Goal: Transaction & Acquisition: Purchase product/service

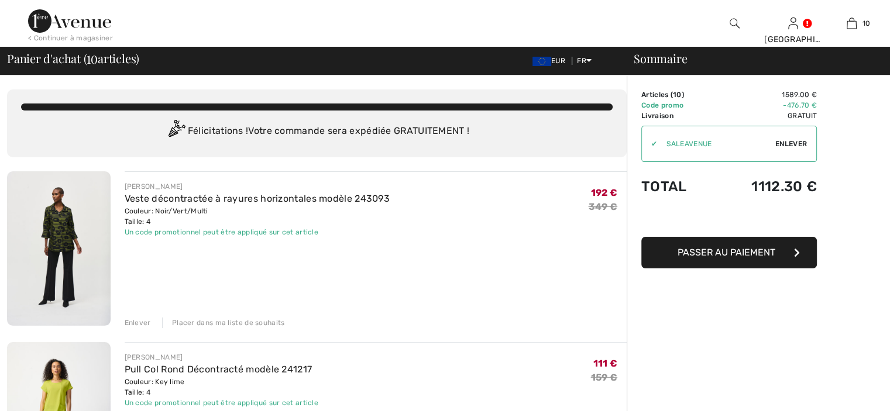
click at [69, 219] on img at bounding box center [59, 248] width 104 height 154
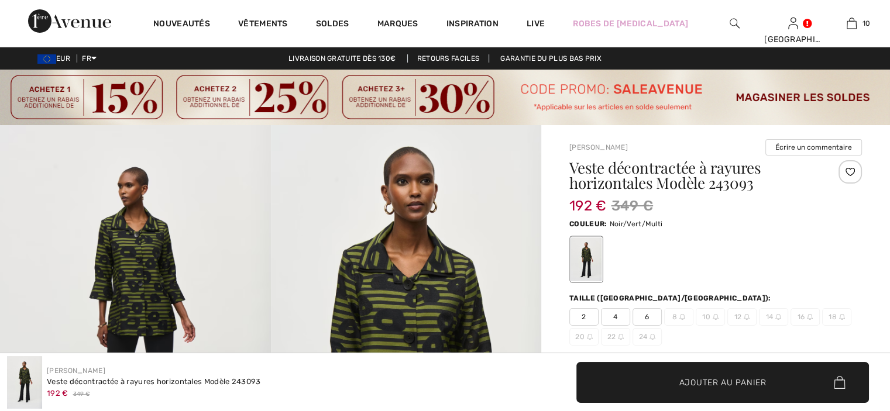
click at [650, 316] on span "6" at bounding box center [647, 317] width 29 height 18
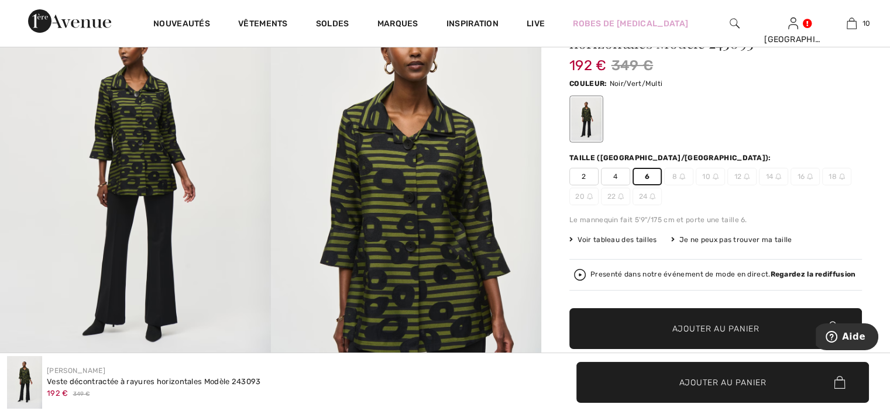
scroll to position [176, 0]
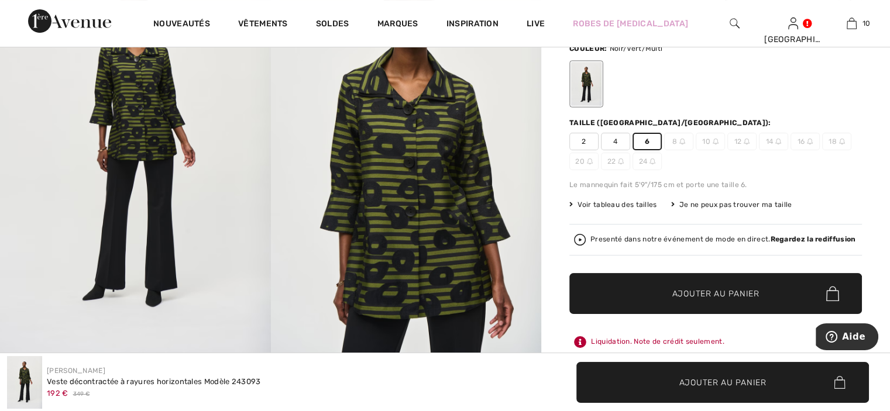
click at [676, 288] on span "Ajouter au panier" at bounding box center [715, 294] width 87 height 12
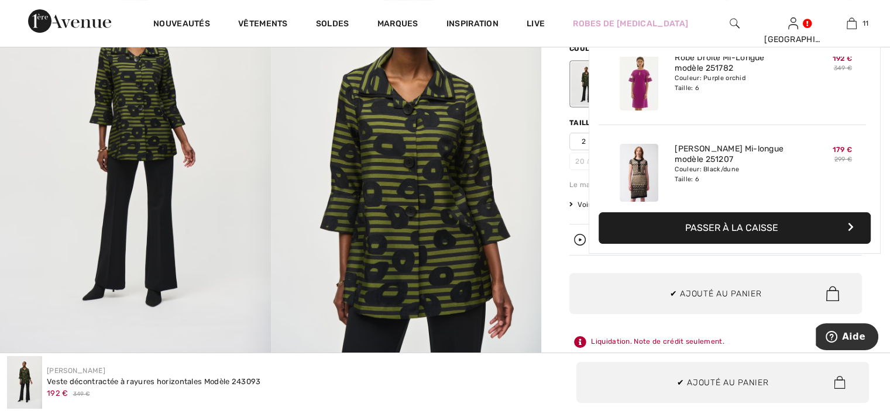
scroll to position [856, 0]
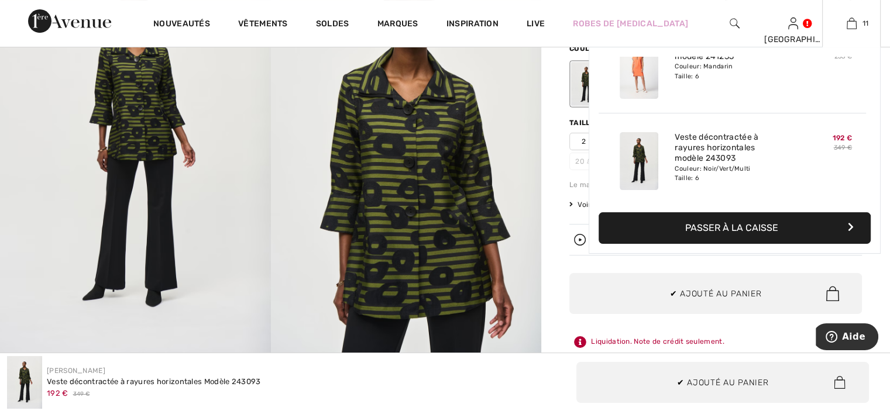
click at [703, 230] on button "Passer à la caisse" at bounding box center [735, 228] width 272 height 32
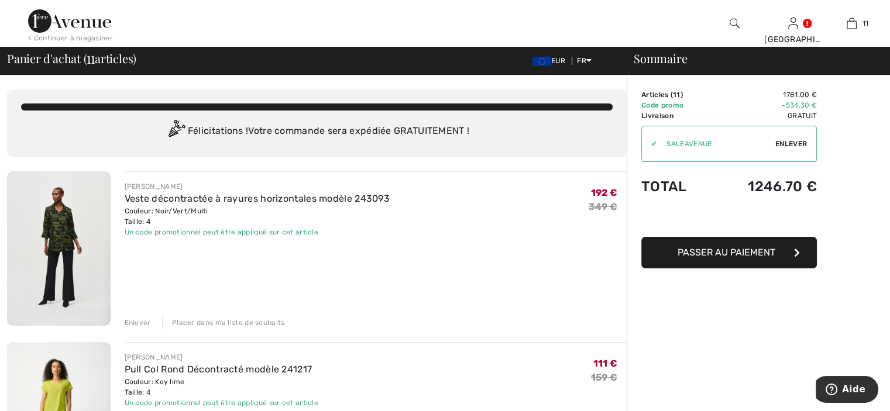
click at [141, 323] on div "Enlever" at bounding box center [138, 323] width 26 height 11
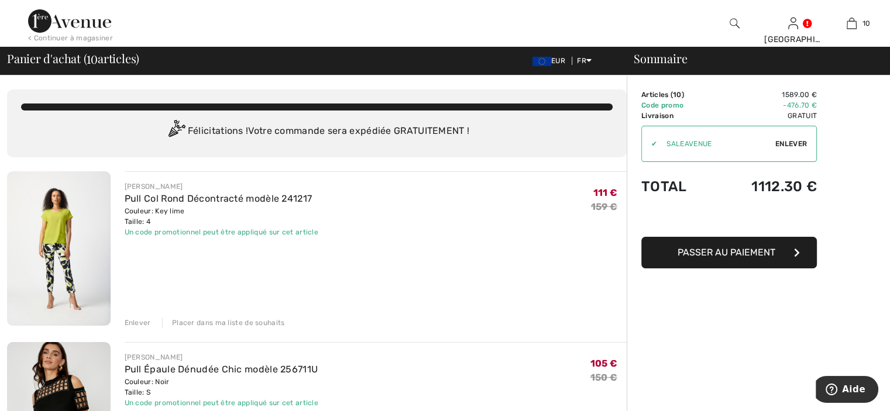
click at [49, 229] on img at bounding box center [59, 248] width 104 height 154
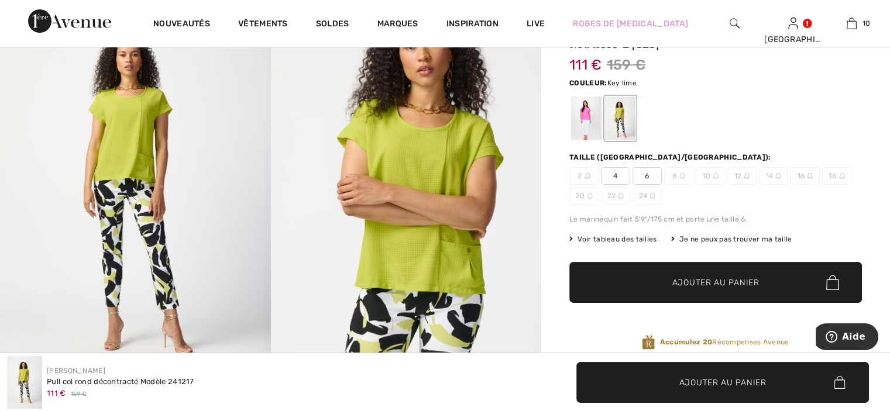
scroll to position [117, 0]
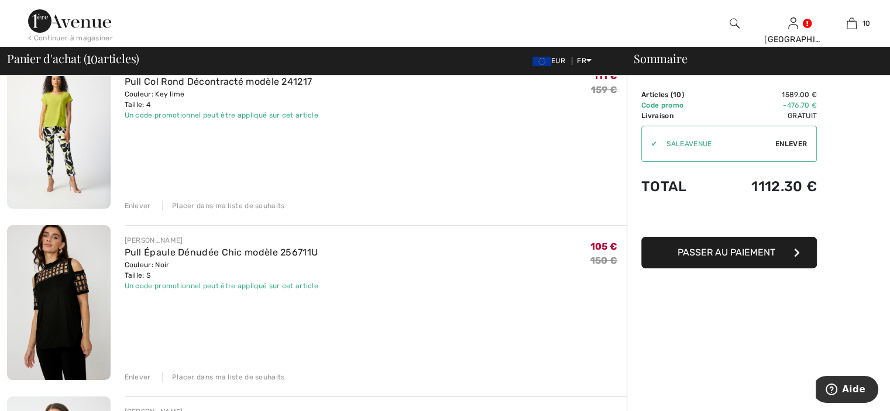
scroll to position [176, 0]
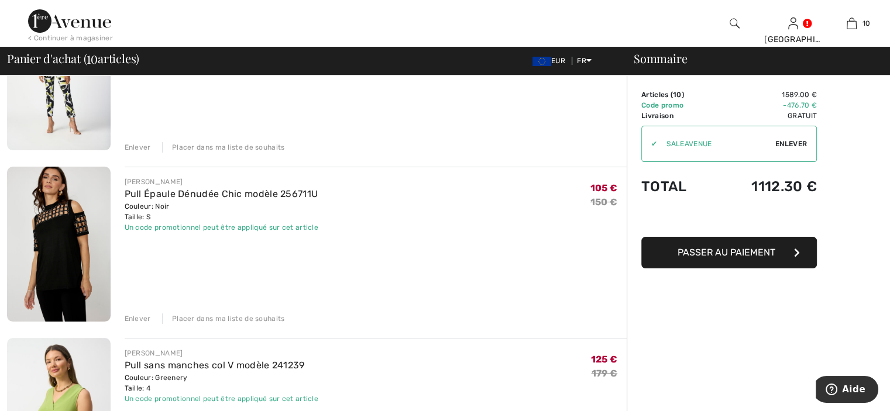
click at [64, 226] on img at bounding box center [59, 244] width 104 height 155
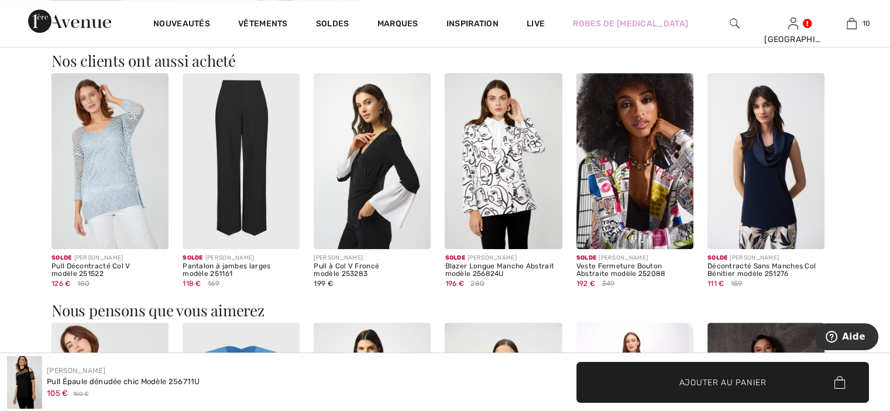
scroll to position [761, 0]
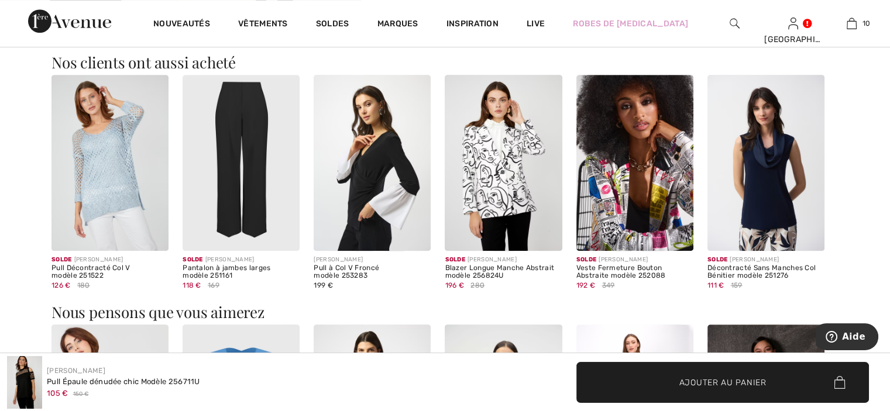
click at [648, 195] on img at bounding box center [634, 163] width 117 height 176
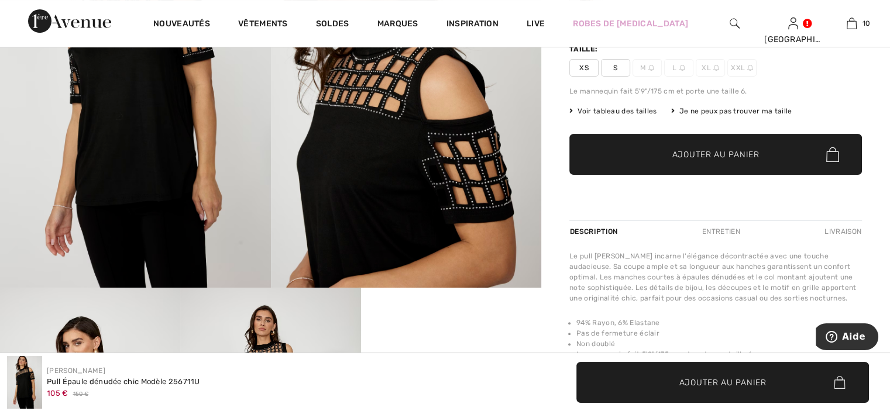
scroll to position [234, 0]
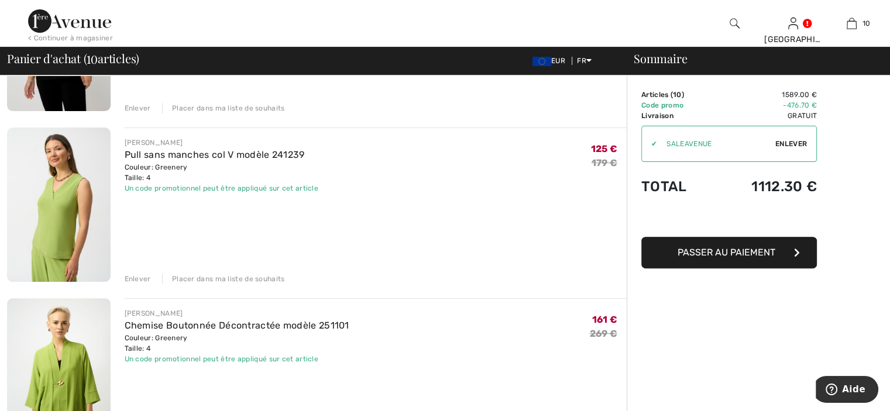
scroll to position [410, 0]
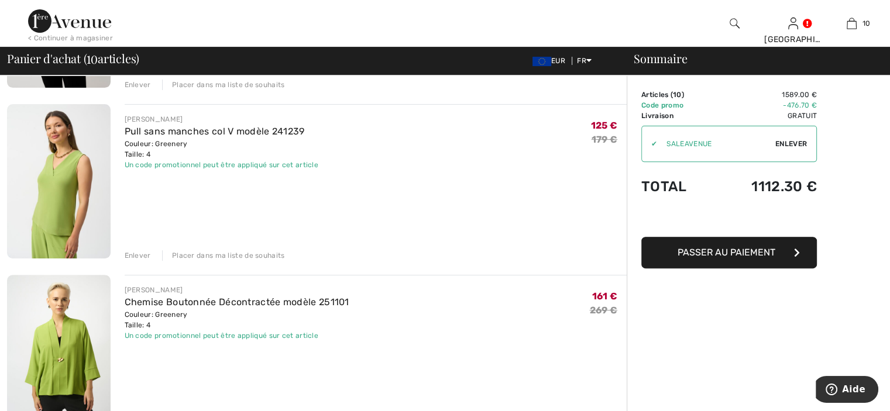
click at [72, 196] on img at bounding box center [59, 181] width 104 height 154
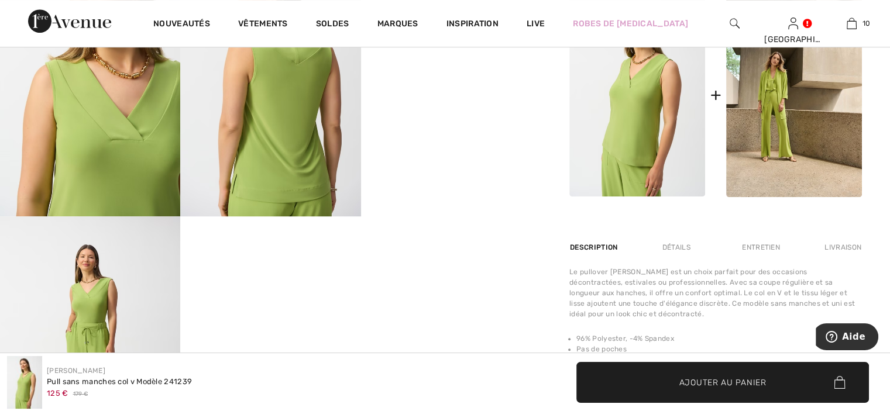
scroll to position [468, 0]
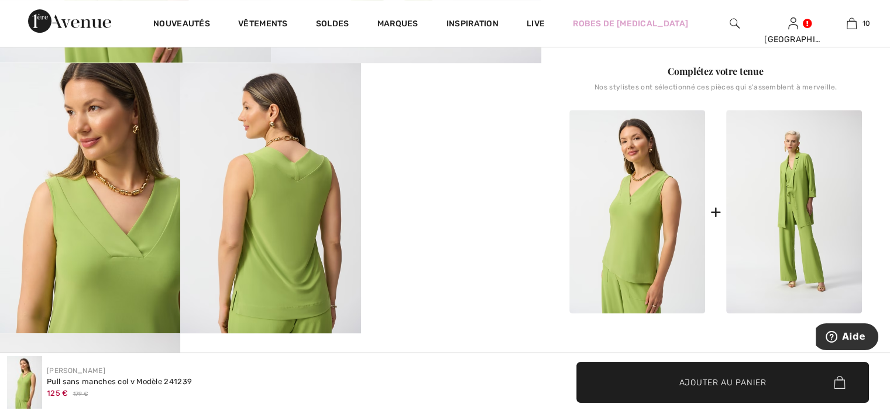
click at [796, 219] on img at bounding box center [794, 212] width 136 height 204
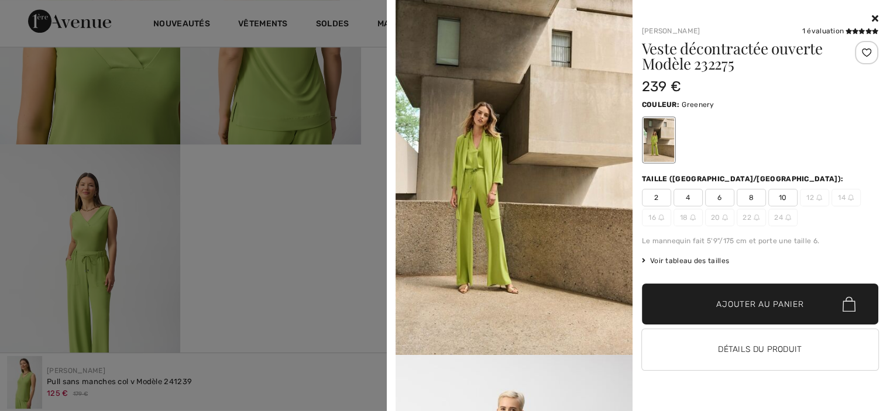
scroll to position [527, 0]
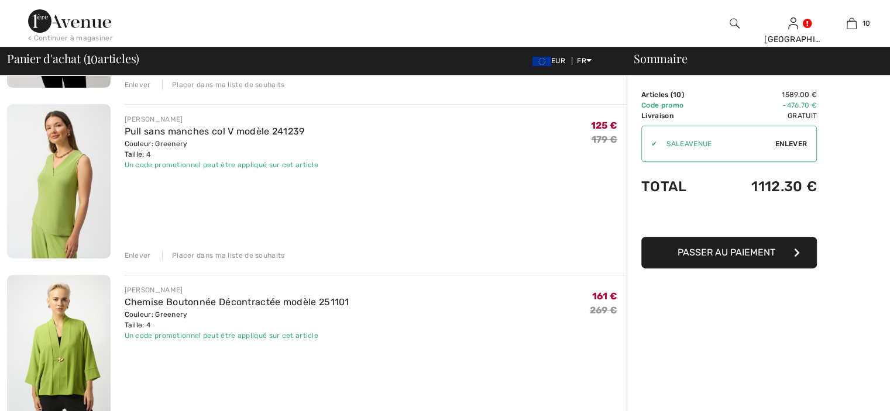
click at [56, 169] on img at bounding box center [59, 181] width 104 height 154
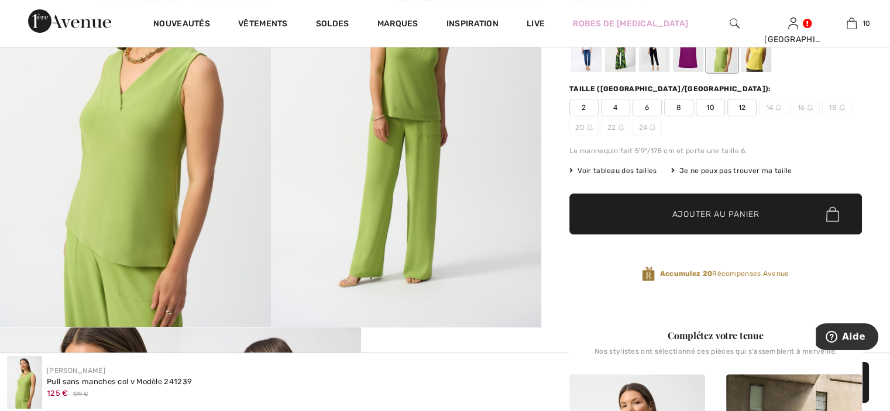
scroll to position [176, 0]
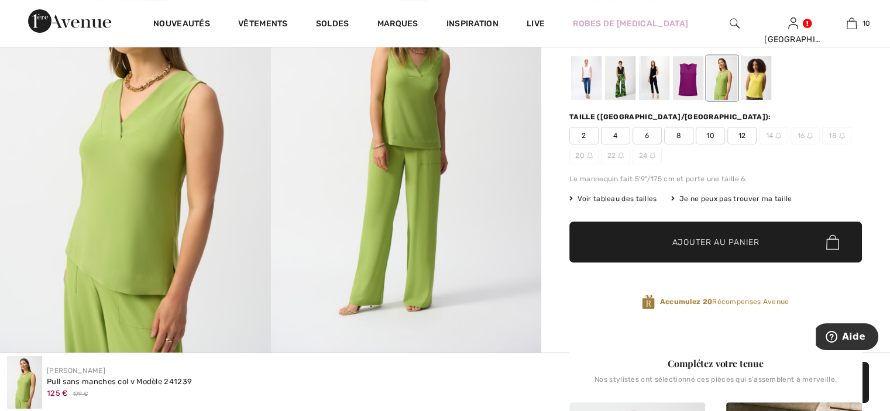
click at [644, 137] on span "6" at bounding box center [647, 136] width 29 height 18
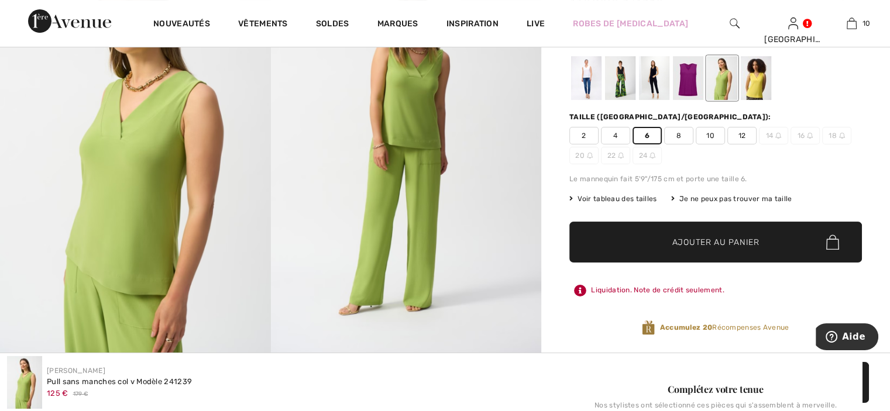
click at [690, 245] on span "Ajouter au panier" at bounding box center [715, 242] width 87 height 12
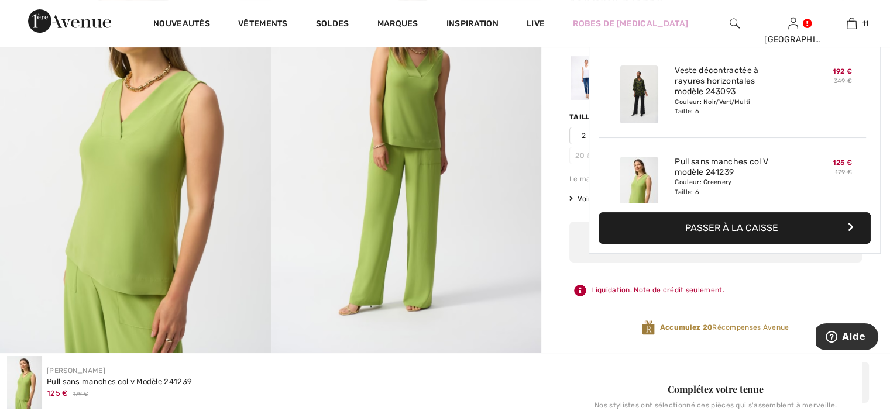
scroll to position [856, 0]
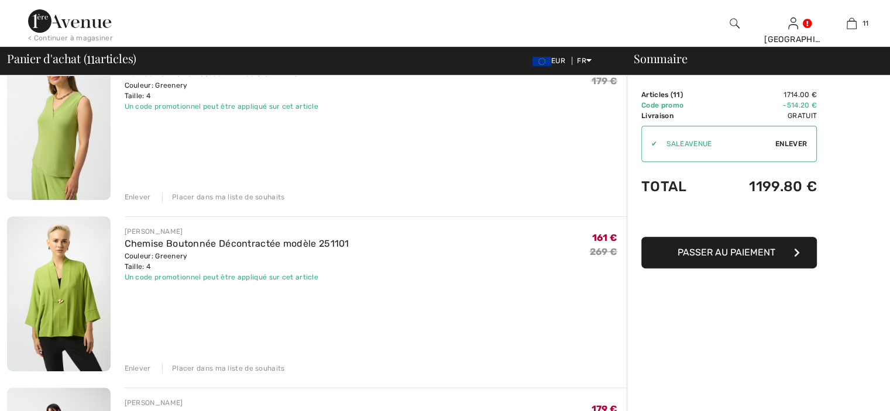
click at [136, 196] on div "Enlever" at bounding box center [138, 197] width 26 height 11
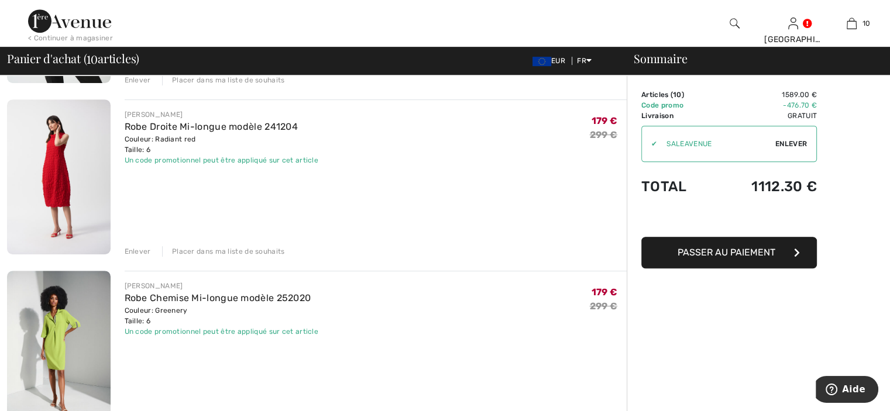
click at [66, 177] on img at bounding box center [59, 176] width 104 height 154
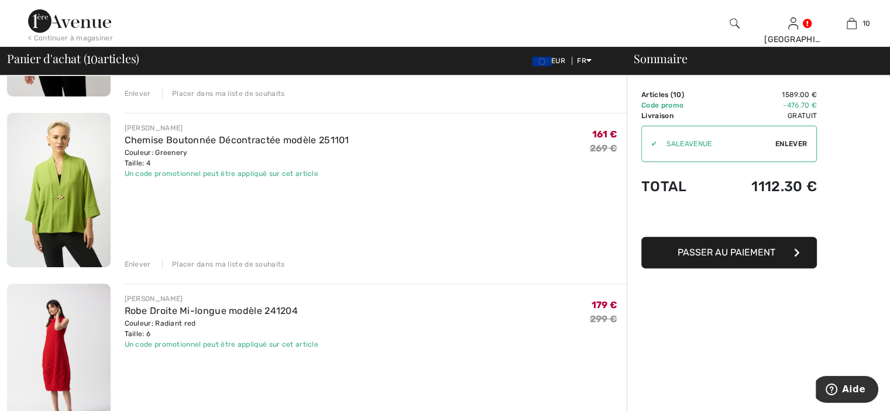
scroll to position [393, 0]
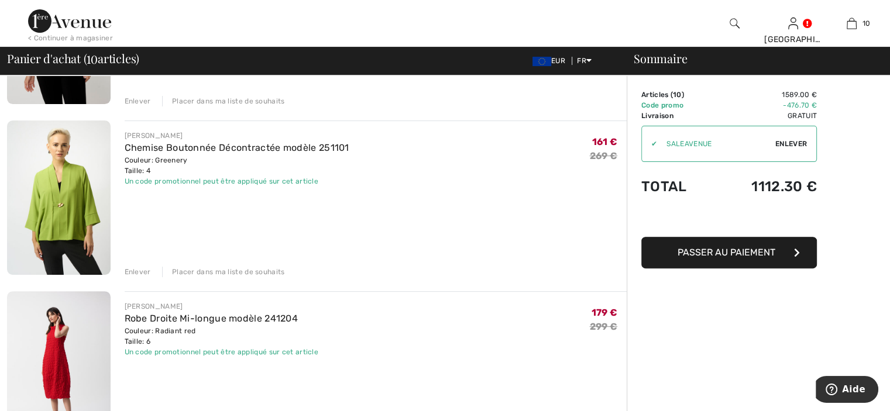
click at [77, 175] on img at bounding box center [59, 198] width 104 height 154
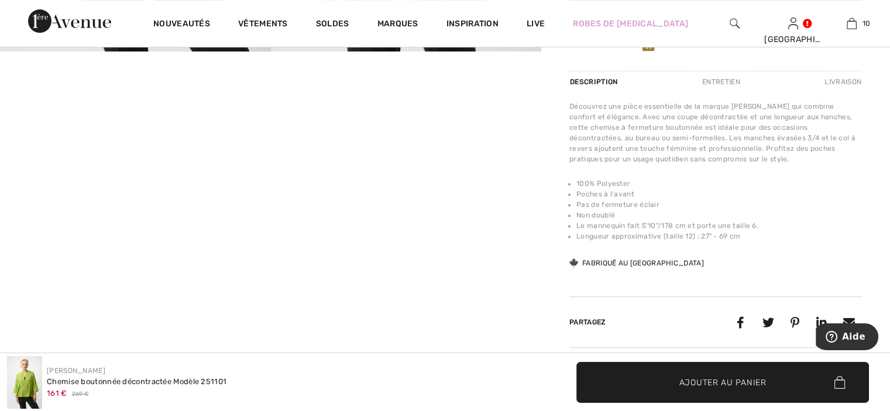
scroll to position [527, 0]
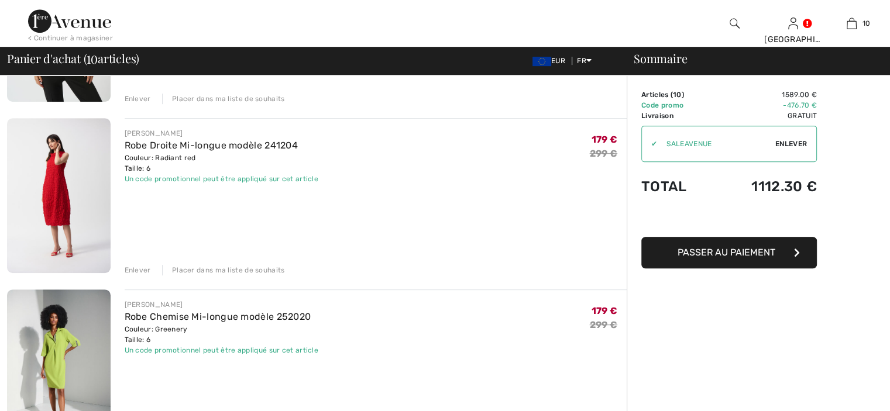
scroll to position [569, 0]
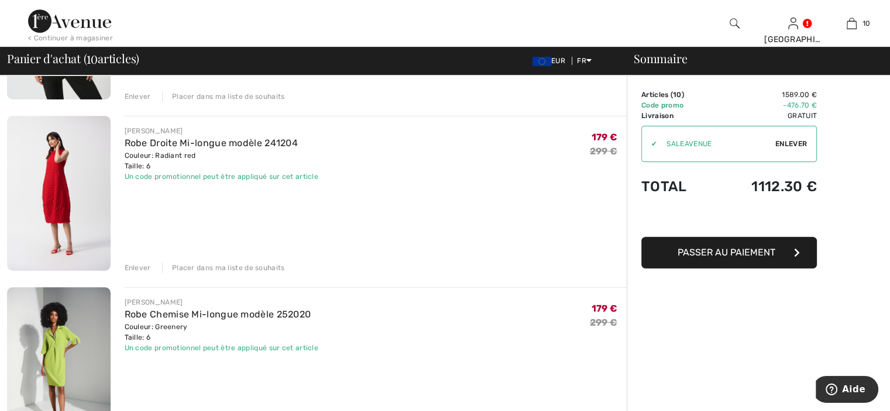
click at [140, 267] on div "Enlever" at bounding box center [138, 268] width 26 height 11
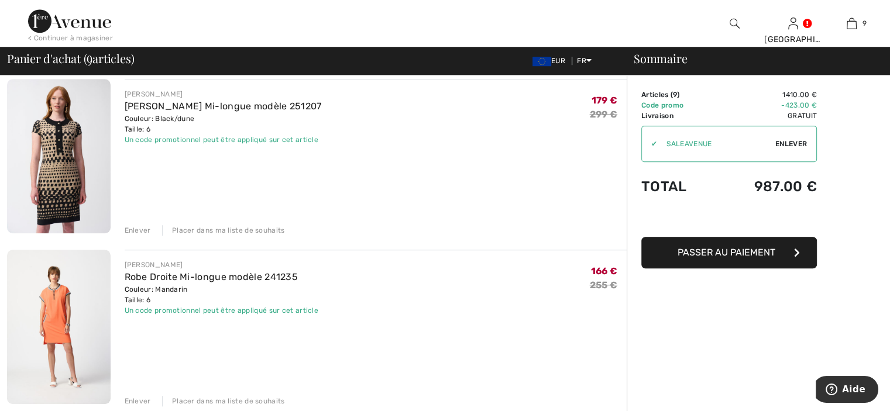
scroll to position [1023, 0]
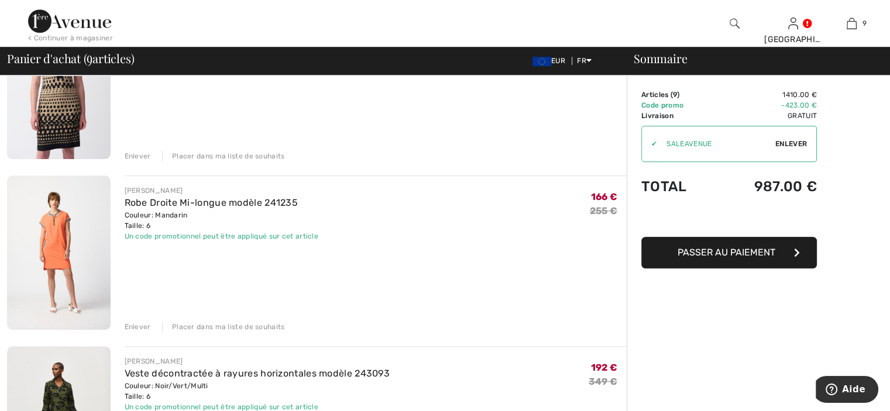
click at [132, 327] on div "Enlever" at bounding box center [138, 327] width 26 height 11
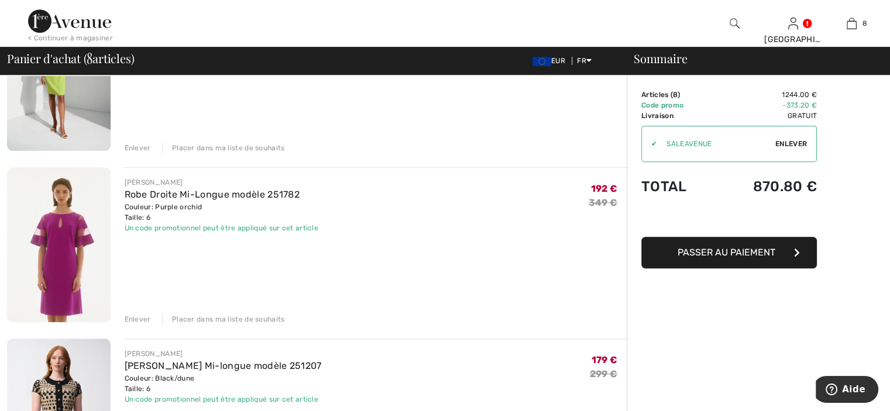
scroll to position [672, 0]
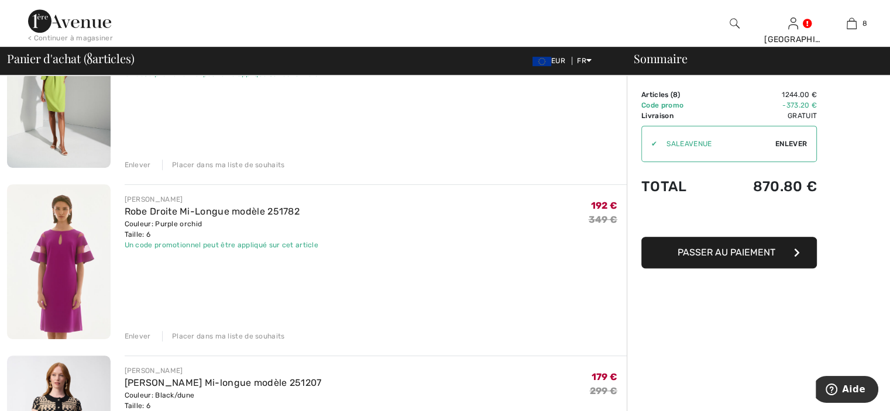
click at [73, 279] on img at bounding box center [59, 261] width 104 height 154
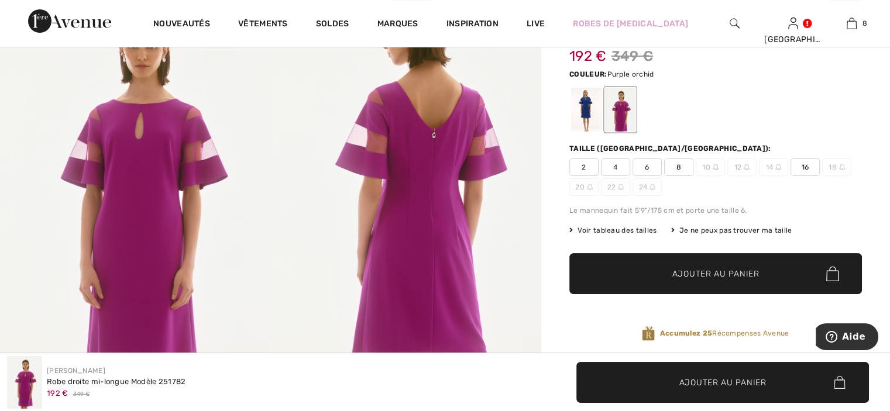
scroll to position [59, 0]
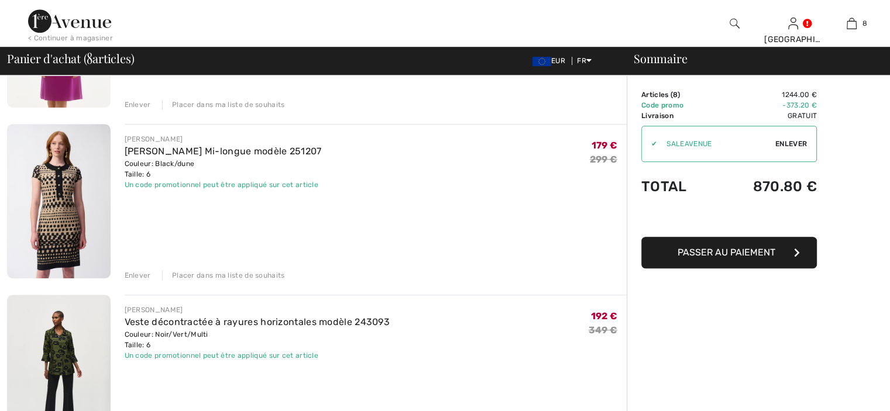
scroll to position [906, 0]
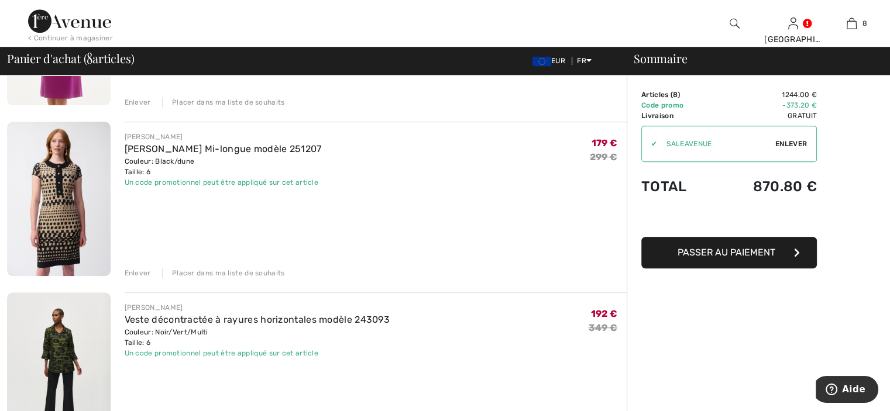
click at [75, 217] on img at bounding box center [59, 199] width 104 height 154
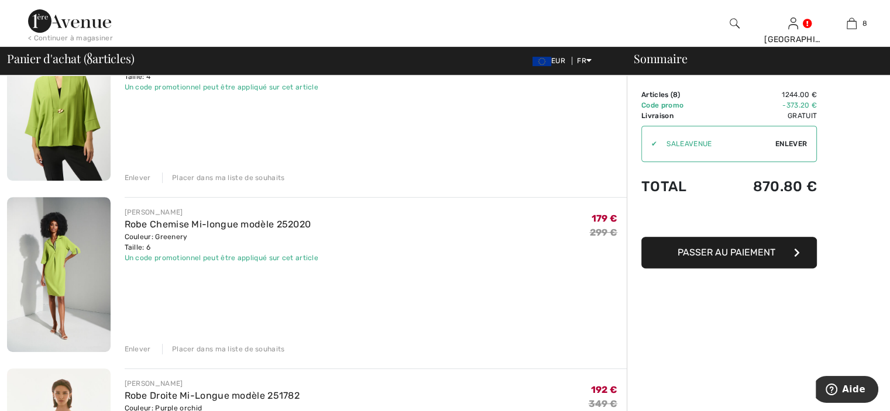
scroll to position [438, 0]
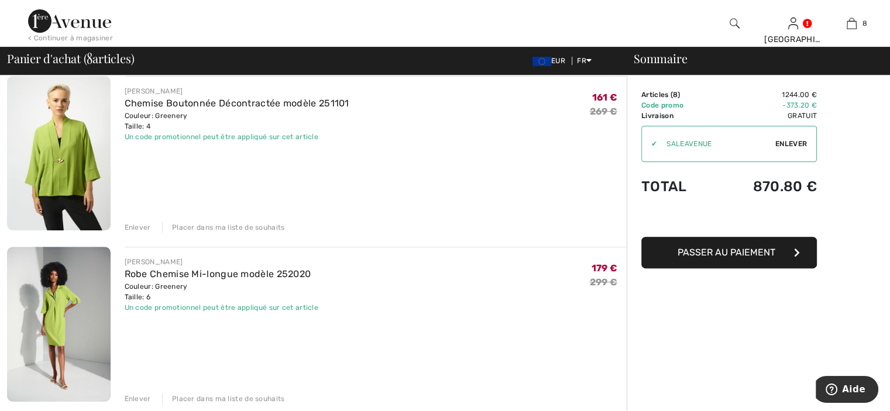
click at [40, 305] on img at bounding box center [59, 324] width 104 height 155
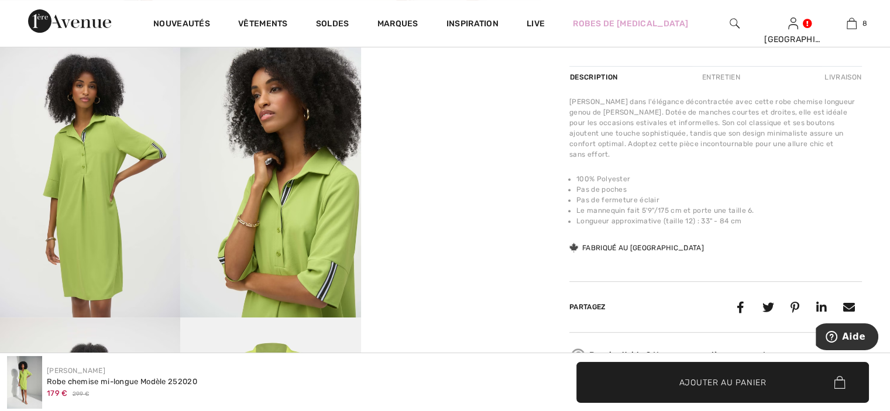
scroll to position [468, 0]
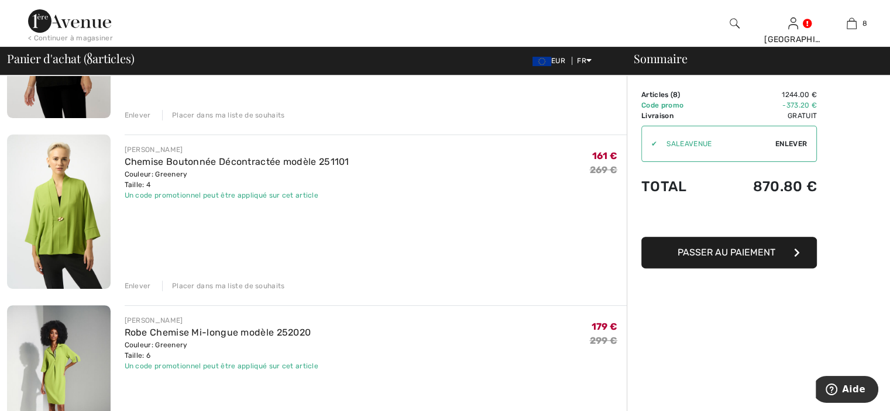
scroll to position [321, 0]
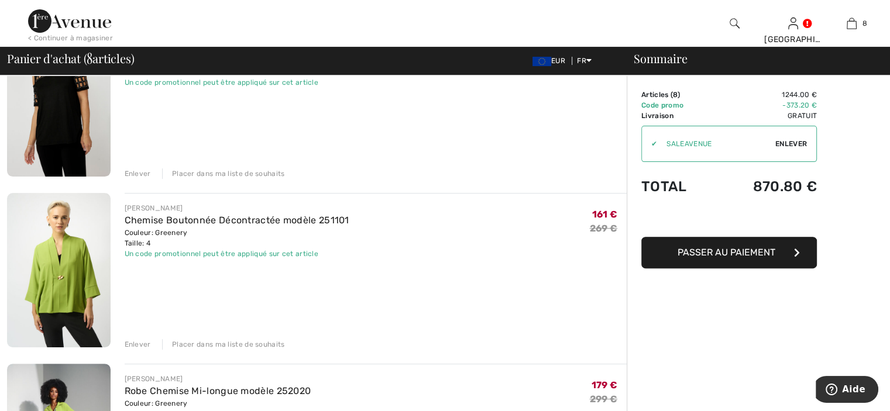
click at [81, 274] on img at bounding box center [59, 270] width 104 height 154
click at [96, 288] on img at bounding box center [59, 270] width 104 height 154
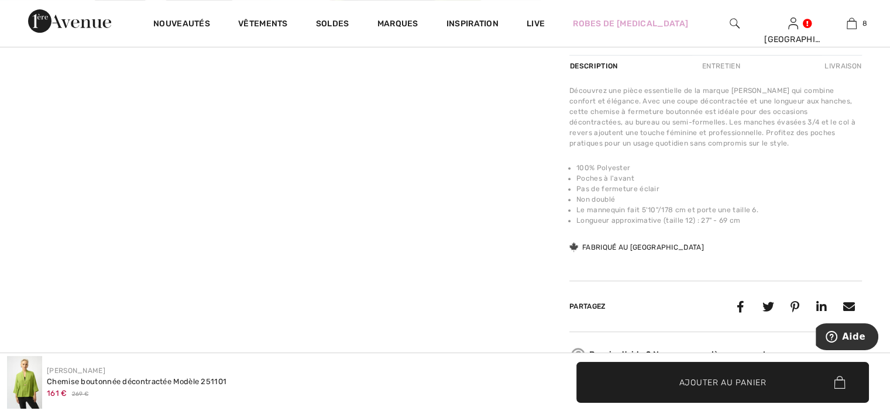
scroll to position [468, 0]
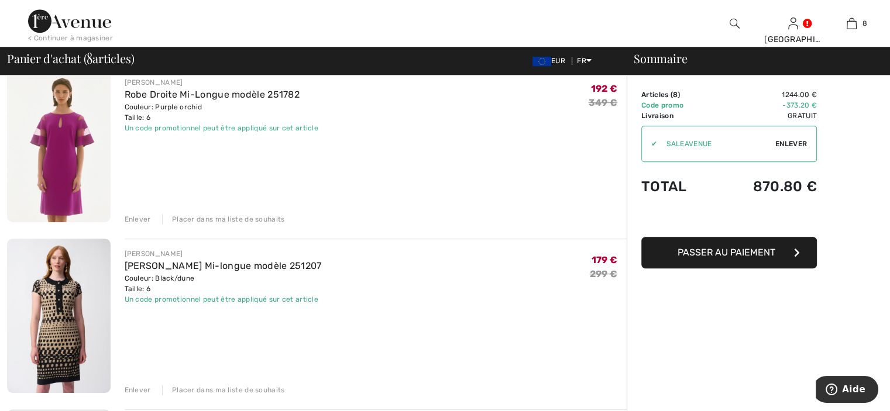
scroll to position [847, 0]
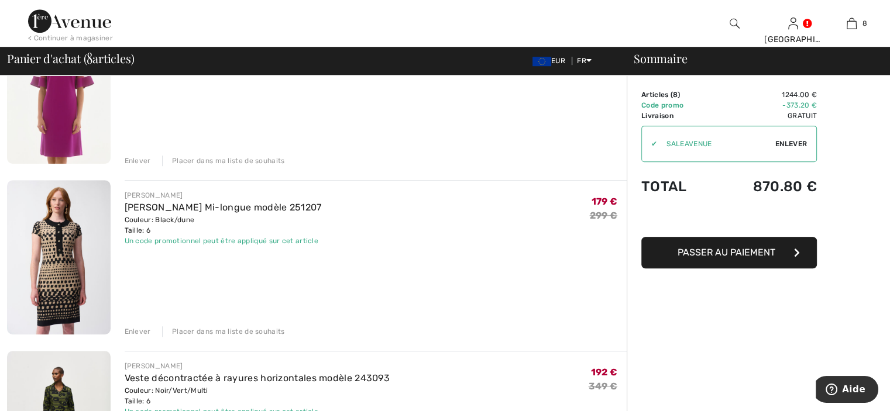
click at [70, 281] on img at bounding box center [59, 257] width 104 height 154
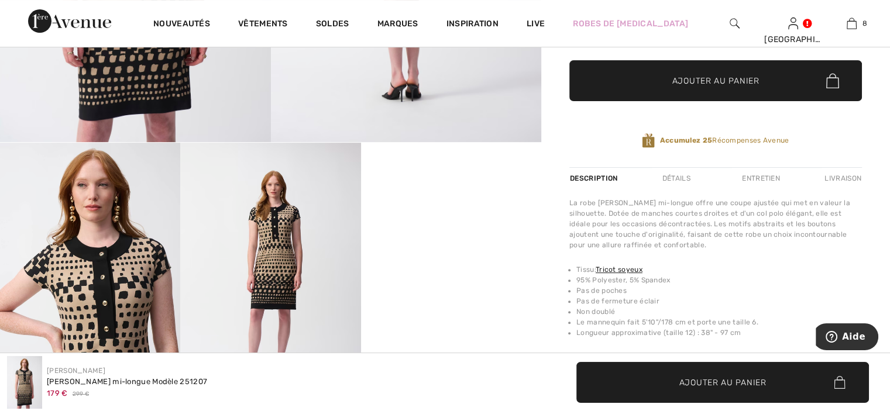
scroll to position [410, 0]
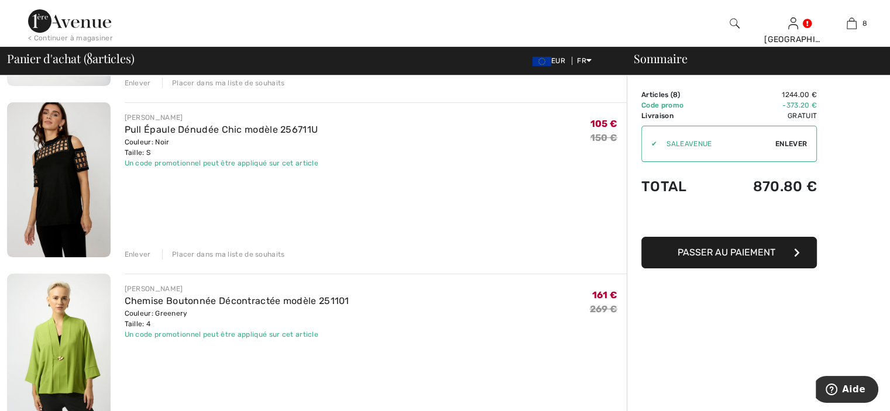
scroll to position [234, 0]
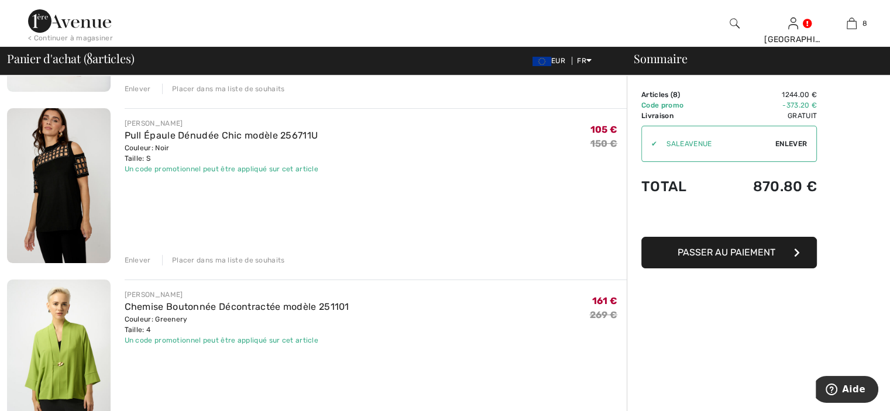
click at [143, 261] on div "Enlever" at bounding box center [138, 260] width 26 height 11
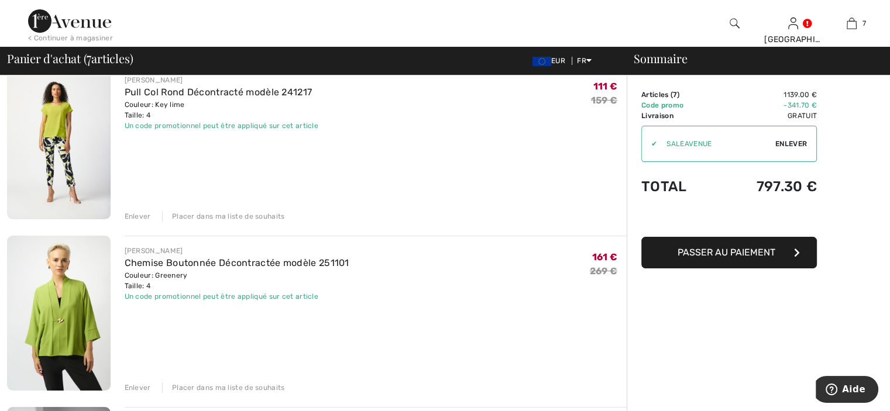
scroll to position [0, 0]
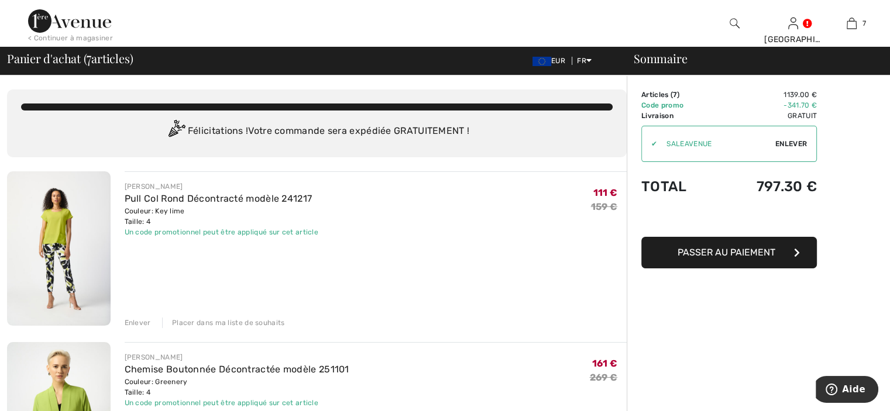
click at [131, 322] on div "Enlever" at bounding box center [138, 323] width 26 height 11
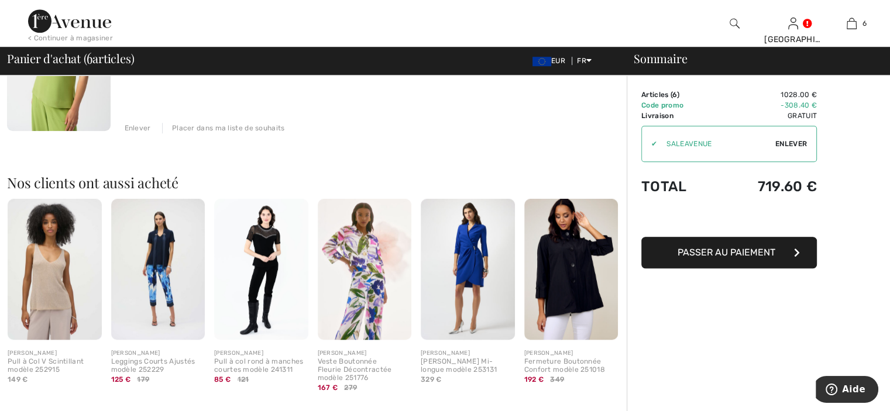
scroll to position [1053, 0]
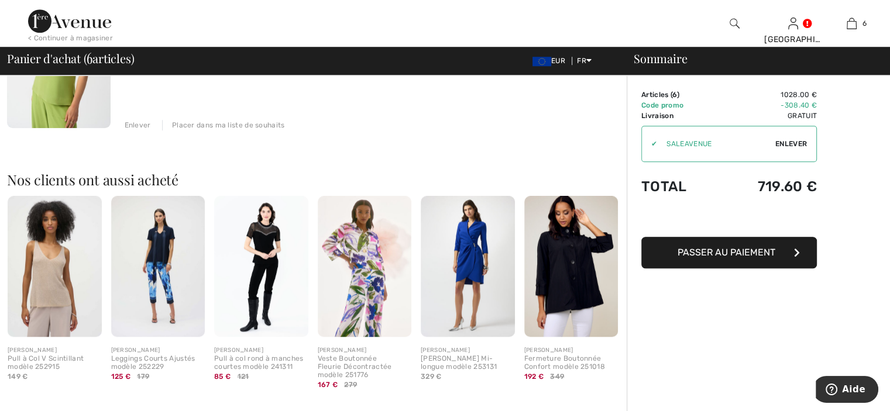
click at [260, 278] on img at bounding box center [261, 266] width 94 height 141
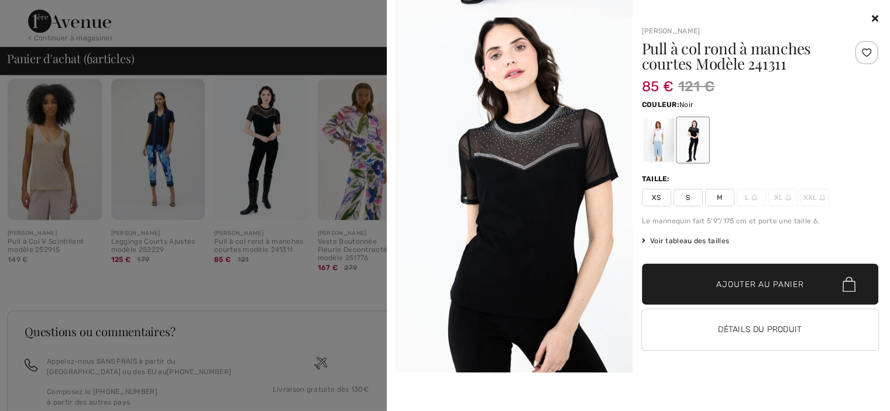
scroll to position [351, 0]
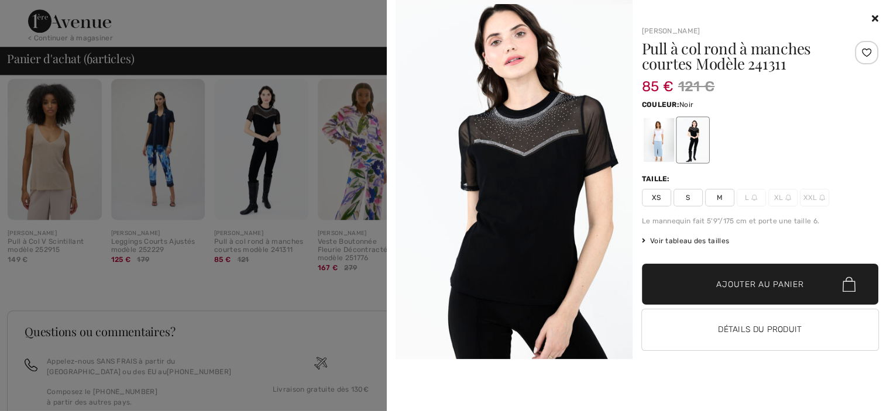
click at [689, 201] on span "S" at bounding box center [687, 198] width 29 height 18
click at [728, 279] on span "Ajouter au panier" at bounding box center [759, 285] width 87 height 12
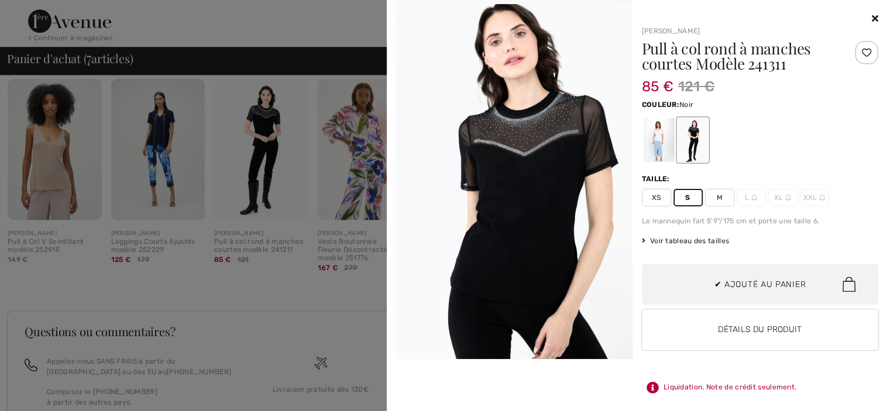
scroll to position [492, 0]
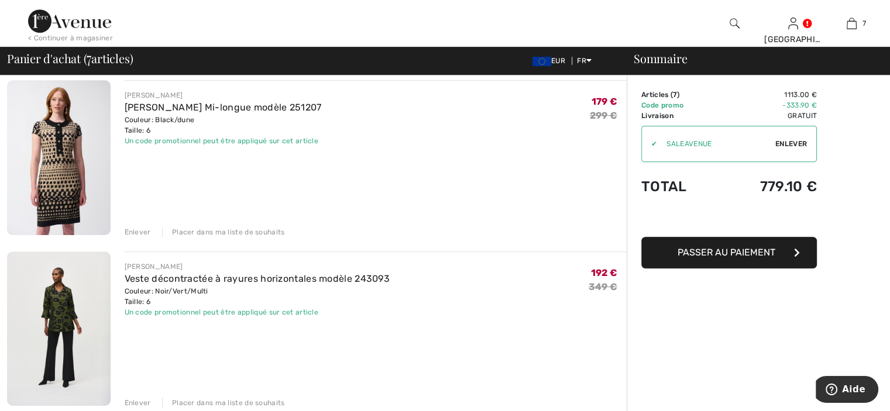
scroll to position [585, 0]
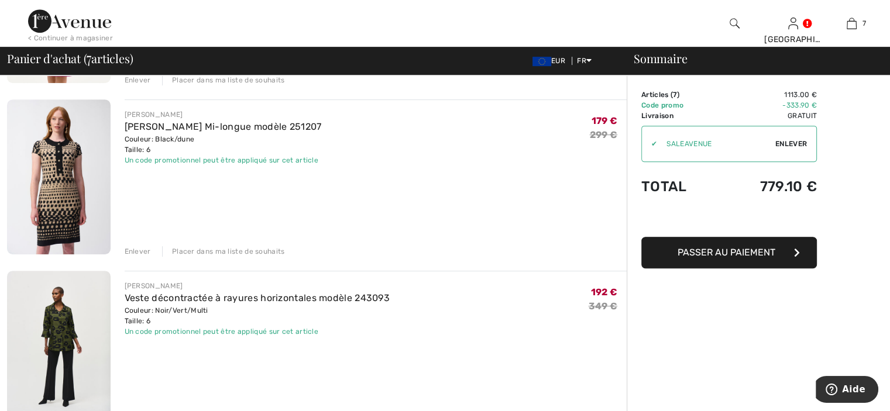
click at [63, 180] on img at bounding box center [59, 176] width 104 height 154
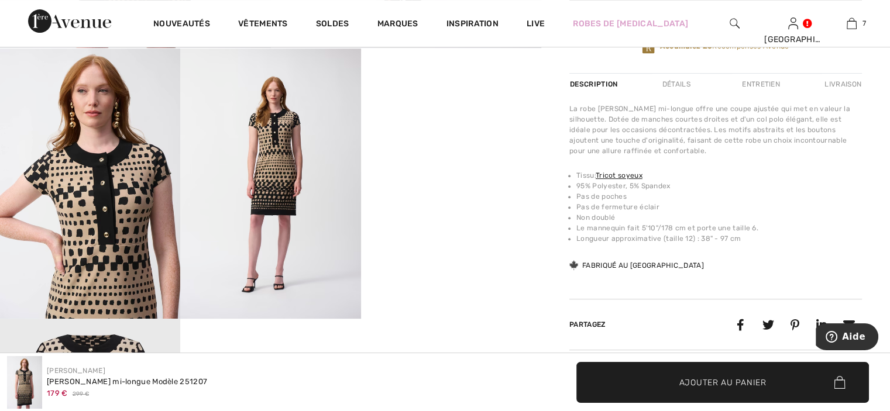
scroll to position [527, 0]
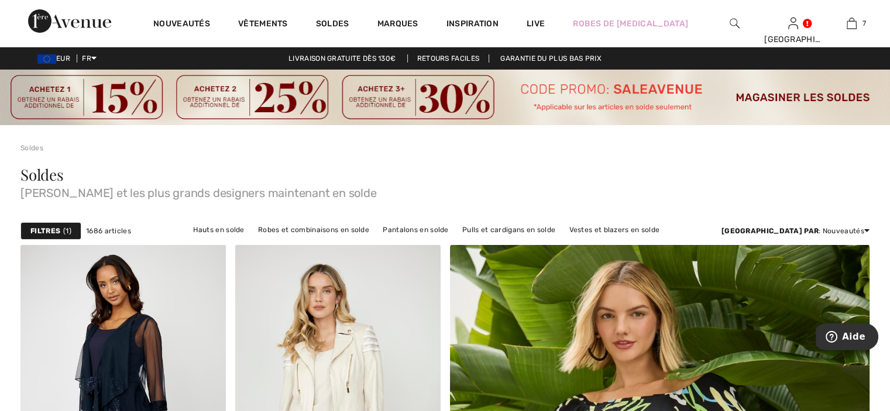
click at [50, 226] on strong "Filtres" at bounding box center [45, 231] width 30 height 11
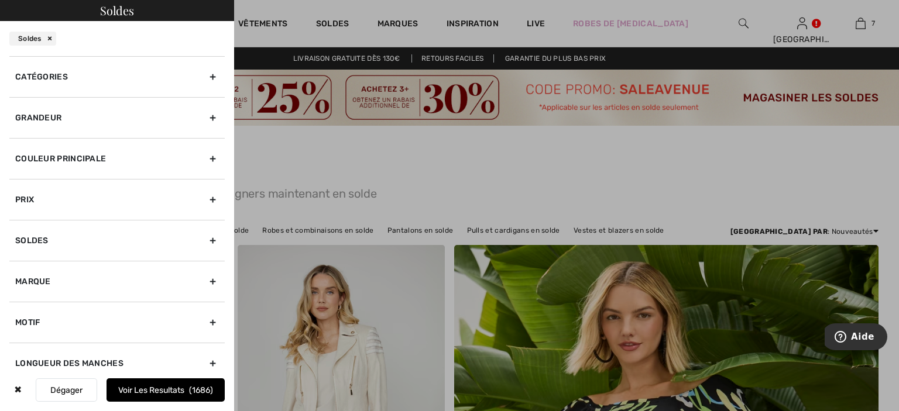
click at [54, 79] on div "Catégories" at bounding box center [116, 76] width 215 height 41
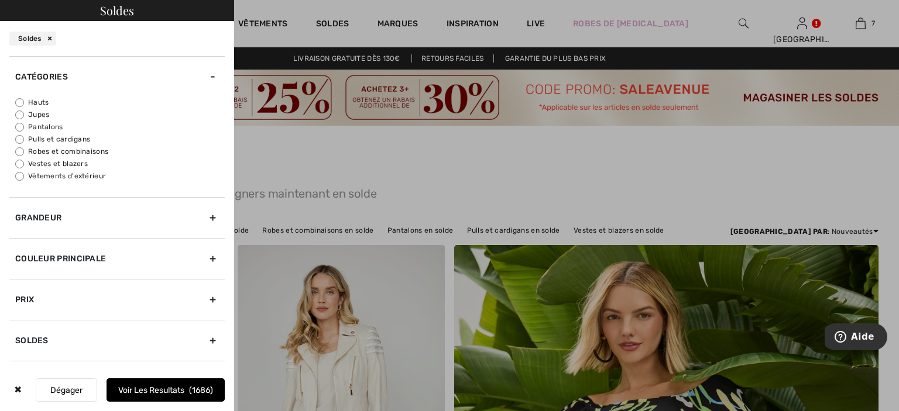
click at [49, 128] on label "Pantalons" at bounding box center [119, 127] width 209 height 11
click at [24, 128] on input "Pantalons" at bounding box center [19, 127] width 9 height 9
radio input "true"
click at [70, 257] on div "Couleur Principale" at bounding box center [116, 258] width 215 height 41
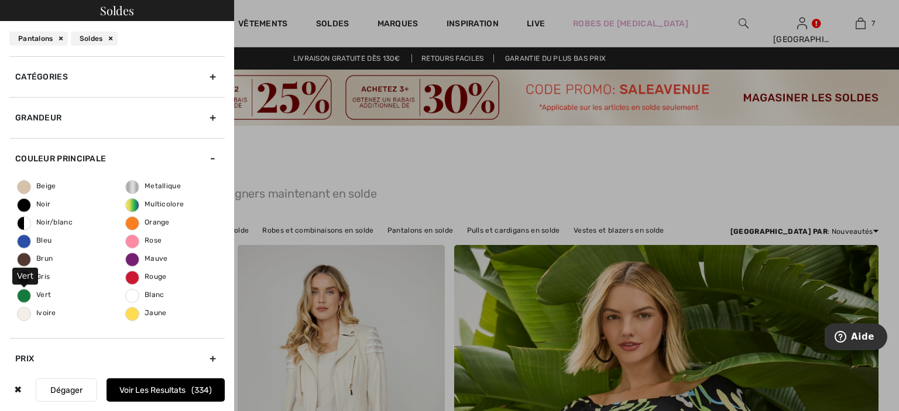
click at [44, 293] on span "Vert" at bounding box center [34, 295] width 33 height 8
click at [0, 0] on input "Vert" at bounding box center [0, 0] width 0 height 0
click at [188, 118] on div "Grandeur" at bounding box center [116, 117] width 215 height 41
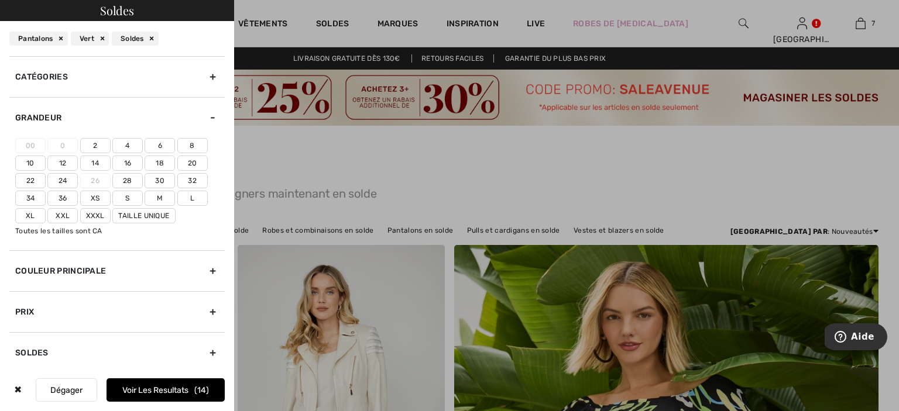
click at [189, 145] on label "8" at bounding box center [192, 145] width 30 height 15
click at [0, 0] on input"] "8" at bounding box center [0, 0] width 0 height 0
click at [164, 387] on button "Voir les resultats 1" at bounding box center [165, 390] width 118 height 23
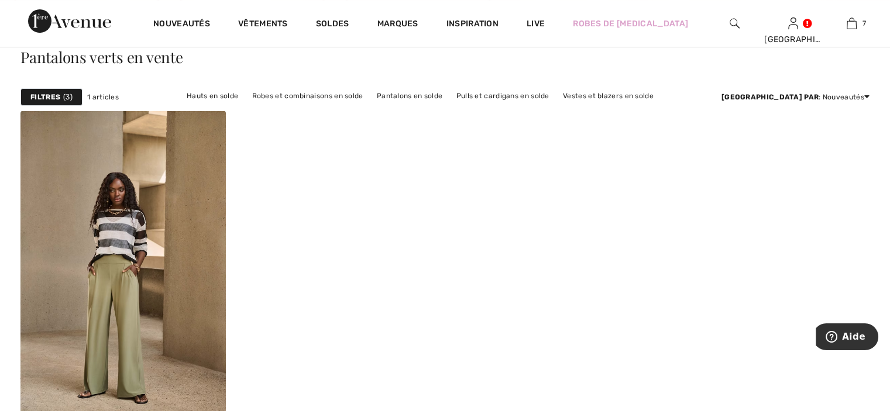
scroll to position [117, 0]
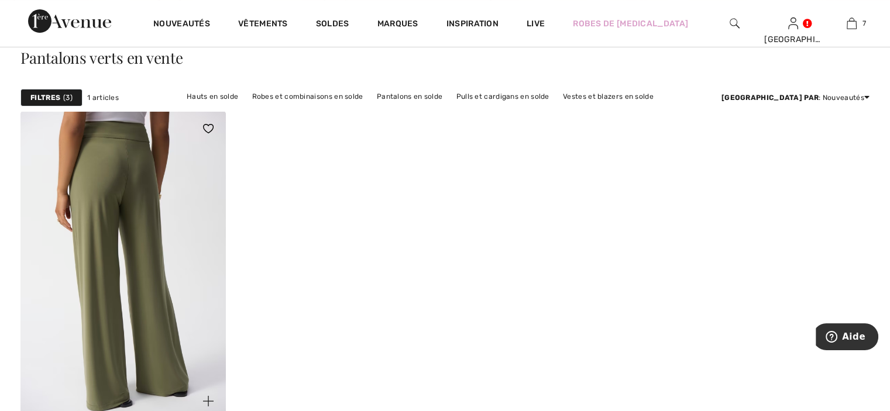
click at [180, 280] on img at bounding box center [122, 265] width 205 height 308
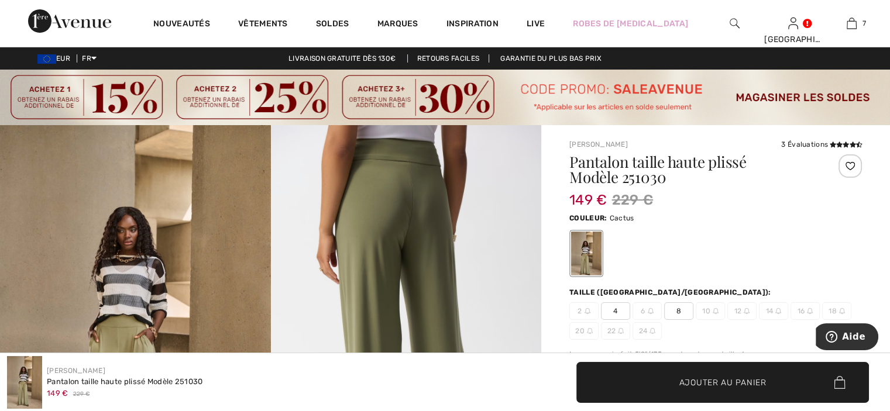
scroll to position [59, 0]
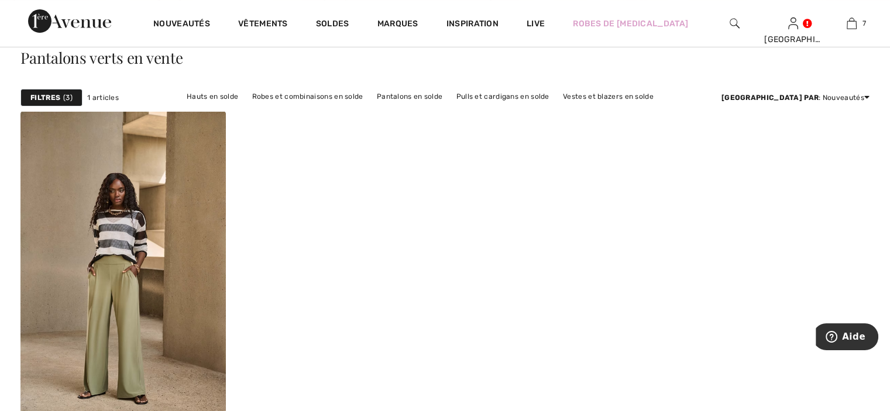
click at [63, 98] on span "3" at bounding box center [67, 97] width 9 height 11
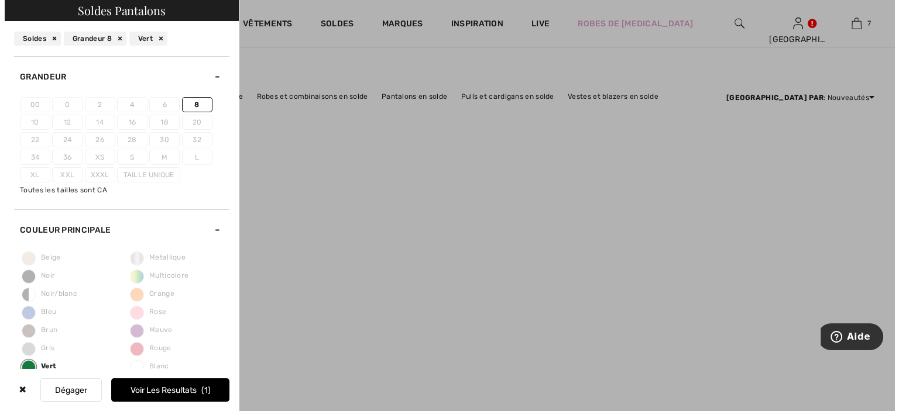
scroll to position [118, 0]
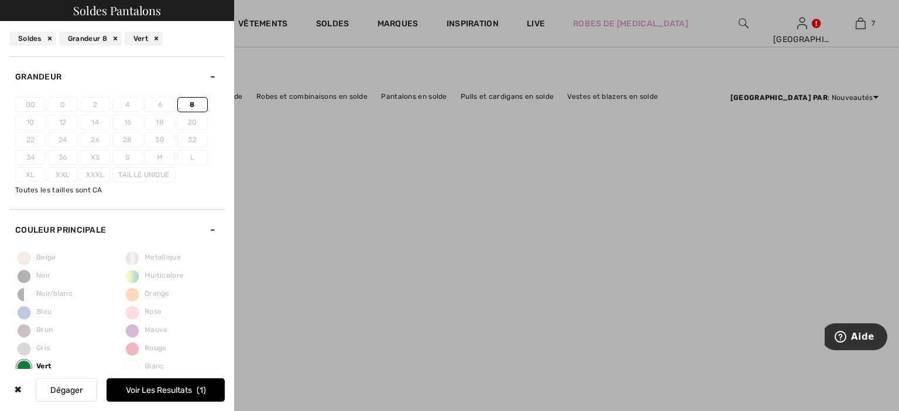
click at [159, 107] on label "6" at bounding box center [160, 104] width 30 height 15
click at [60, 392] on button "Dégager" at bounding box center [66, 390] width 61 height 23
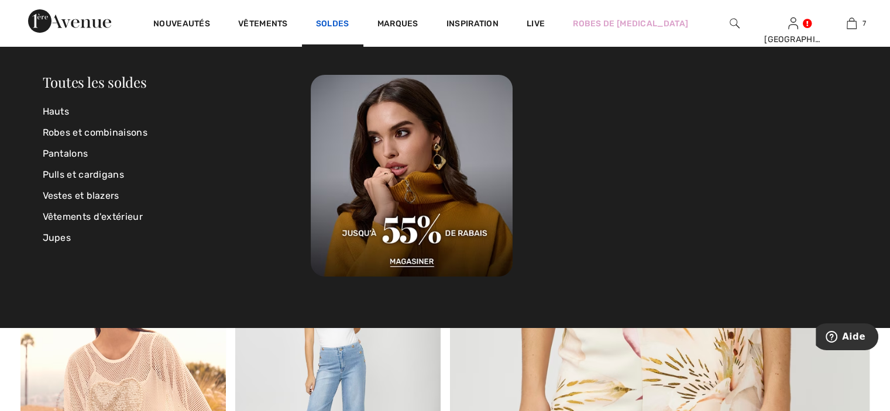
click at [335, 23] on link "Soldes" at bounding box center [332, 25] width 33 height 12
click at [83, 154] on link "Pantalons" at bounding box center [177, 153] width 269 height 21
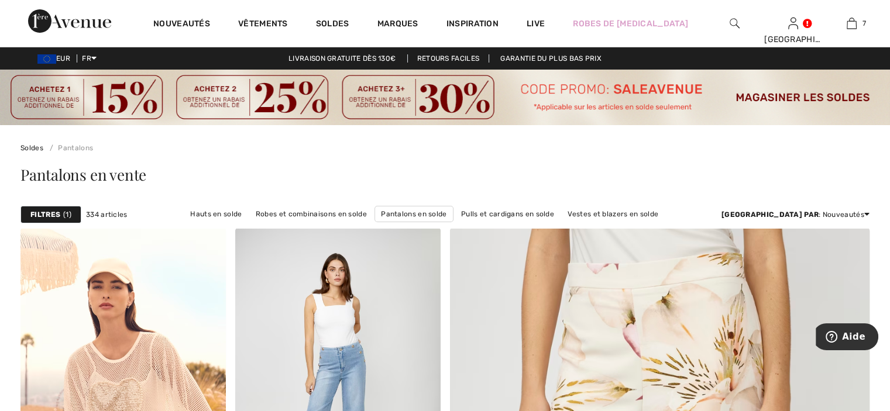
click at [59, 216] on strong "Filtres" at bounding box center [45, 214] width 30 height 11
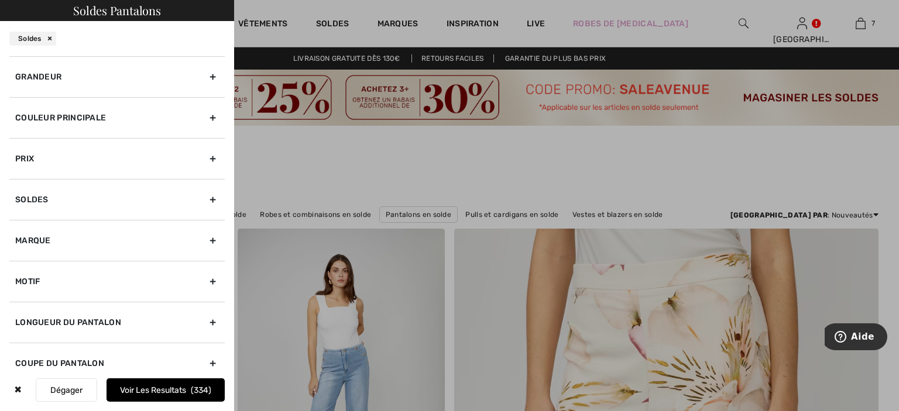
click at [107, 86] on div "Grandeur" at bounding box center [116, 76] width 215 height 41
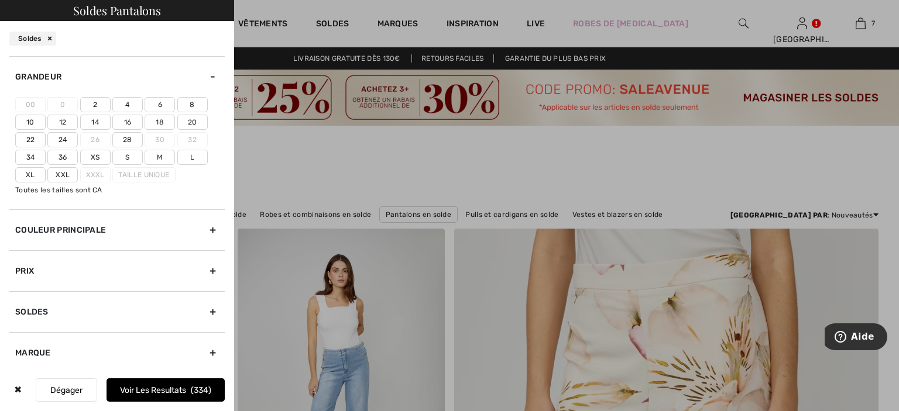
click at [154, 102] on label "6" at bounding box center [160, 104] width 30 height 15
click at [0, 0] on input"] "6" at bounding box center [0, 0] width 0 height 0
click at [109, 224] on div "Couleur Principale" at bounding box center [116, 229] width 215 height 41
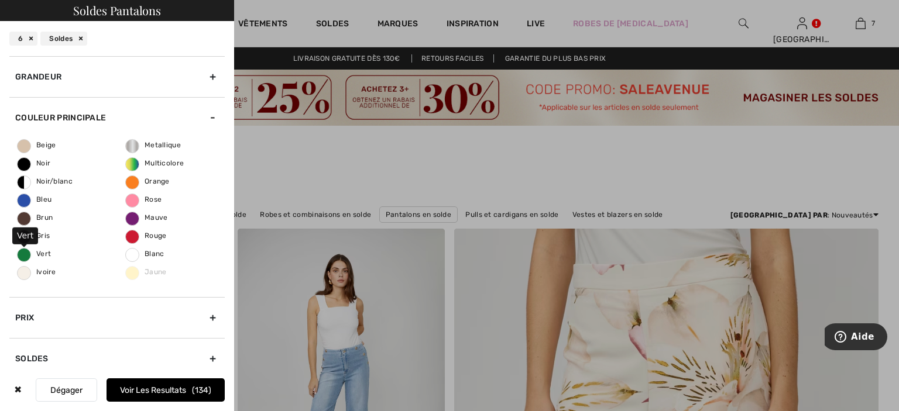
click at [39, 252] on span "Vert" at bounding box center [34, 254] width 33 height 8
click at [0, 0] on input "Vert" at bounding box center [0, 0] width 0 height 0
click at [145, 394] on button "Voir les resultats 5" at bounding box center [165, 390] width 118 height 23
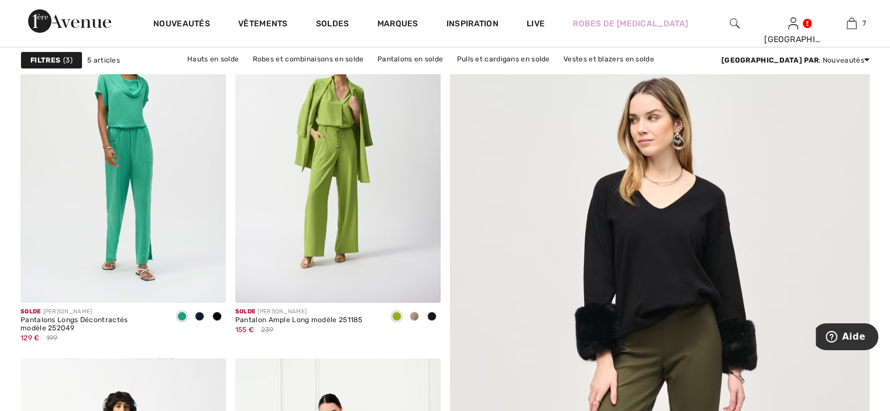
scroll to position [234, 0]
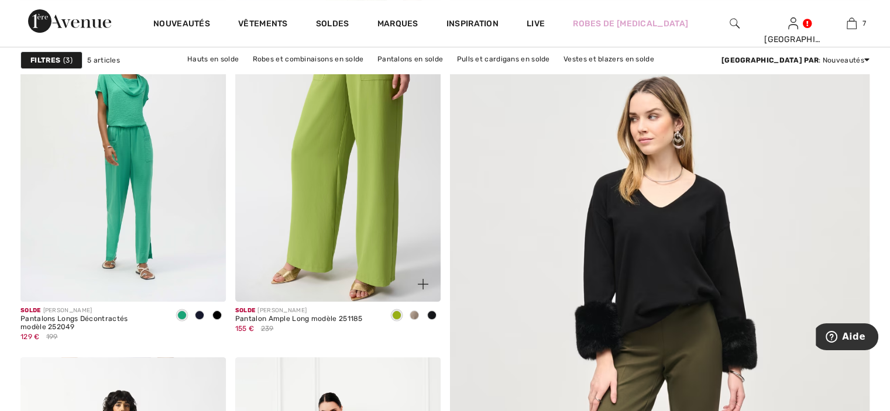
click at [390, 209] on img at bounding box center [337, 148] width 205 height 308
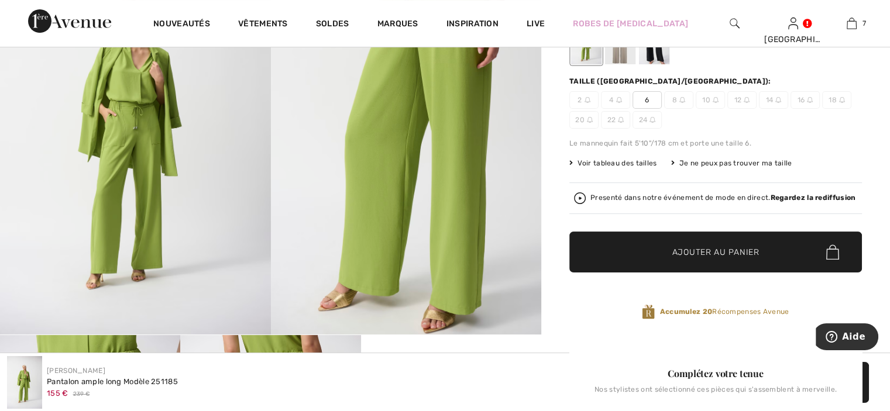
scroll to position [176, 0]
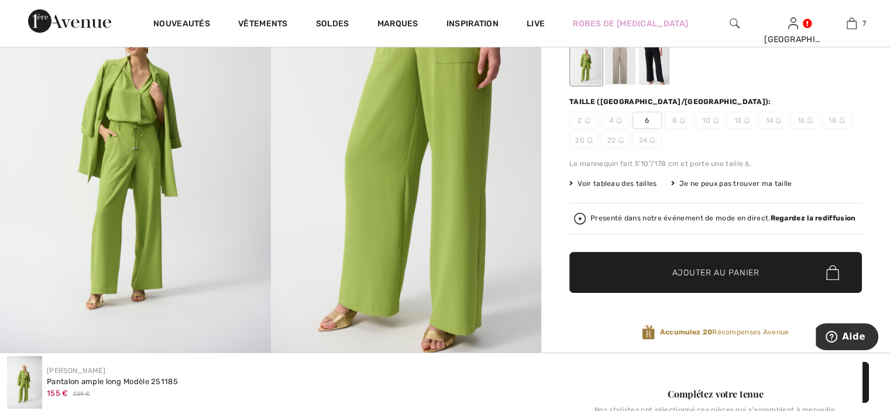
click at [653, 121] on span "6" at bounding box center [647, 121] width 29 height 18
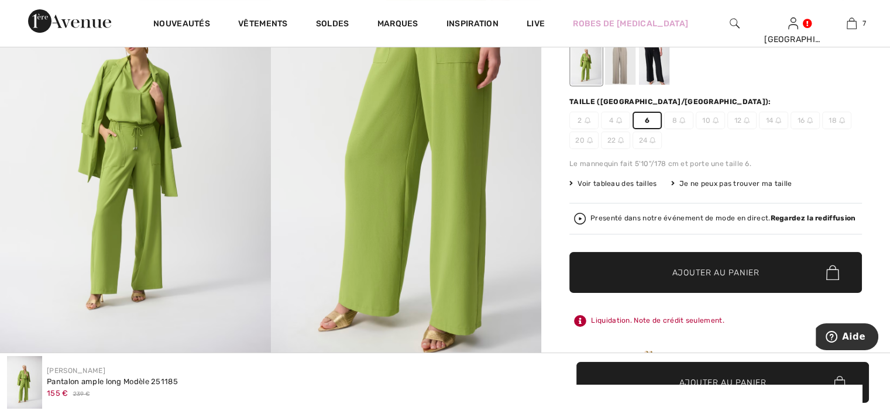
click at [687, 276] on span "Ajouter au panier" at bounding box center [715, 273] width 87 height 12
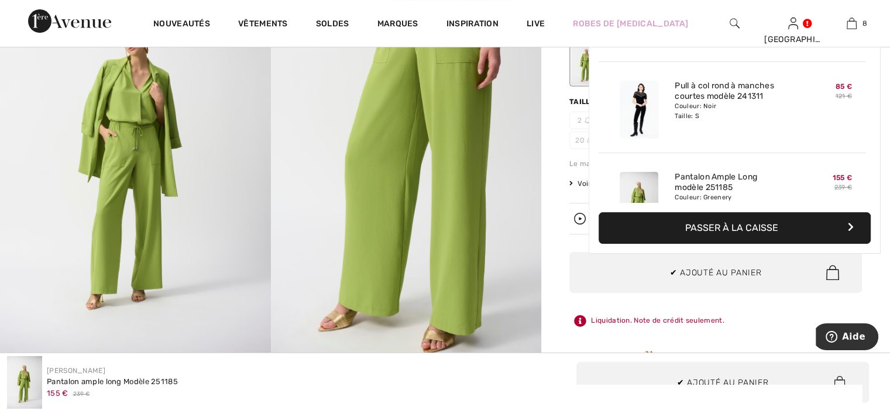
scroll to position [583, 0]
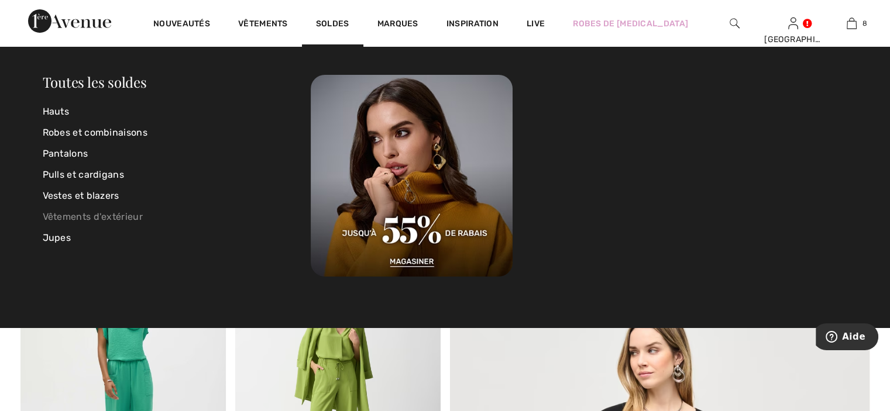
click at [84, 215] on link "Vêtements d'extérieur" at bounding box center [177, 217] width 269 height 21
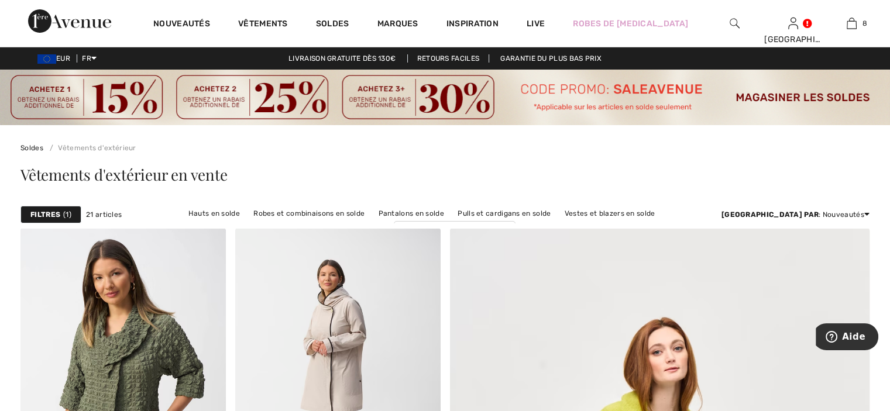
click at [68, 211] on span "1" at bounding box center [67, 214] width 8 height 11
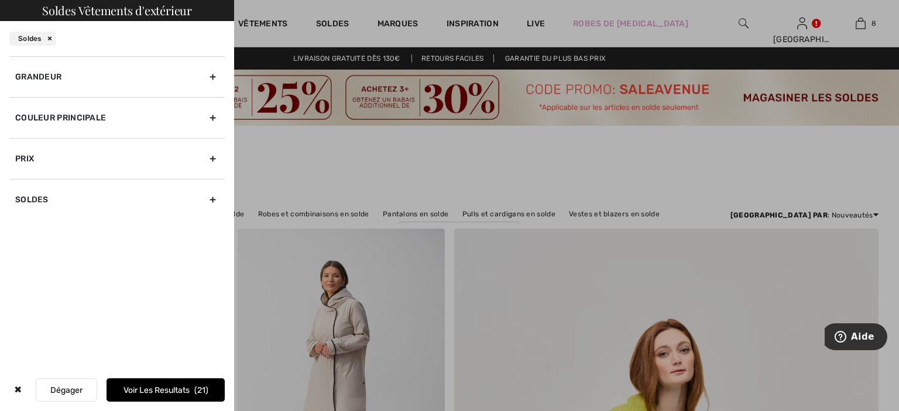
click at [147, 73] on div "Grandeur" at bounding box center [116, 76] width 215 height 41
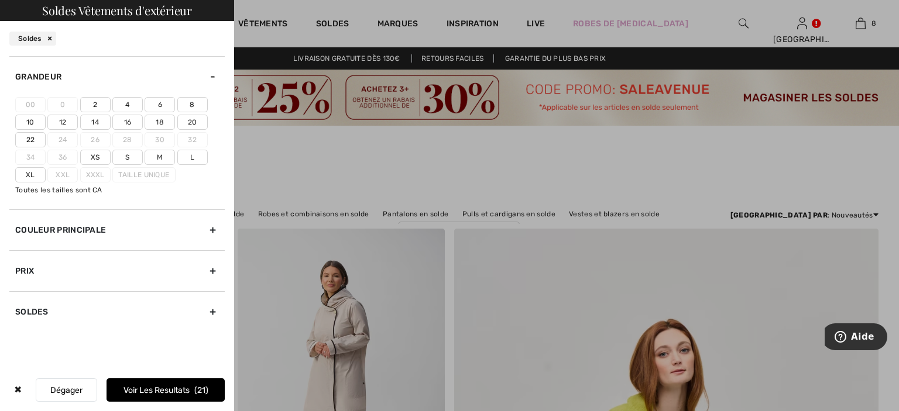
click at [156, 100] on label "6" at bounding box center [160, 104] width 30 height 15
click at [0, 0] on input"] "6" at bounding box center [0, 0] width 0 height 0
click at [181, 391] on button "Voir les resultats 7" at bounding box center [165, 390] width 118 height 23
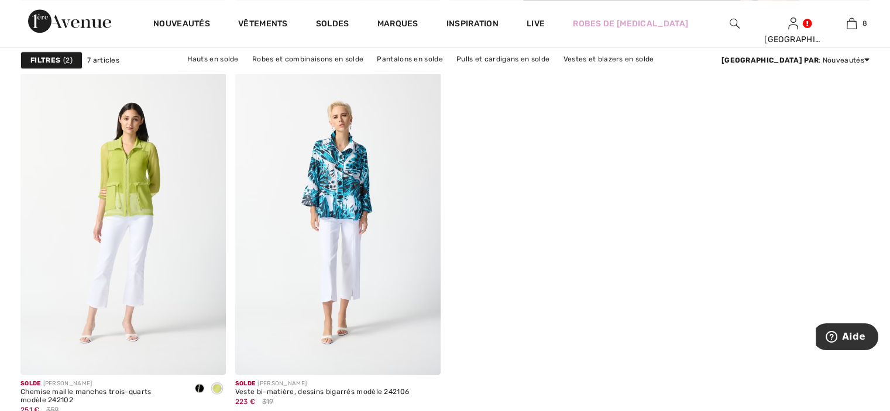
scroll to position [878, 0]
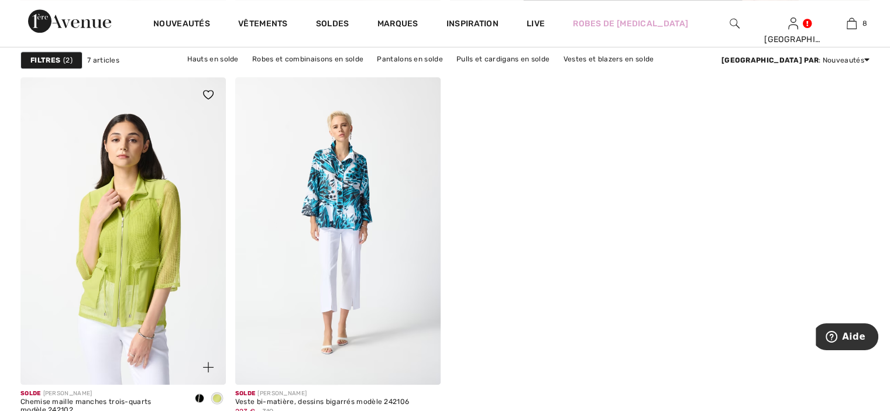
click at [161, 168] on img at bounding box center [122, 231] width 205 height 308
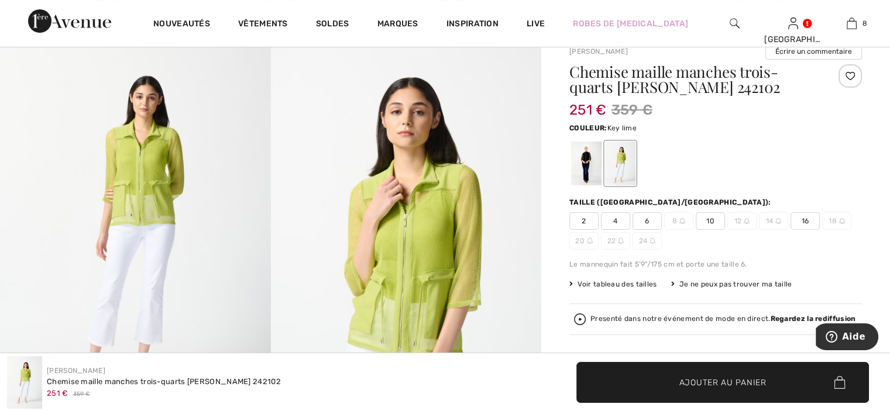
scroll to position [117, 0]
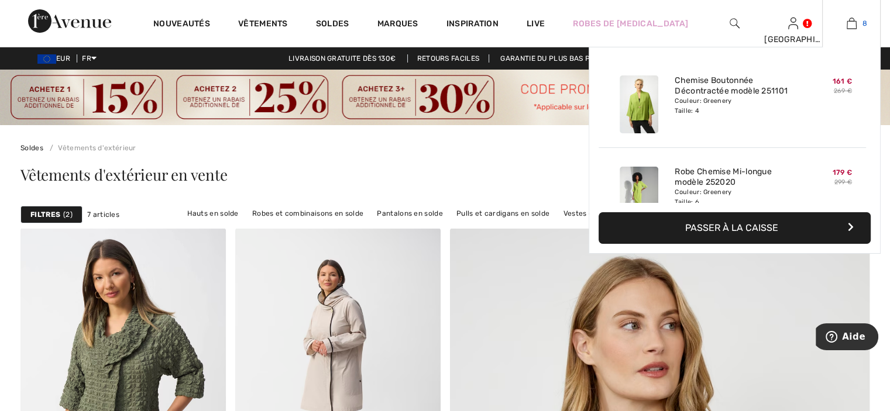
click at [849, 29] on img at bounding box center [852, 23] width 10 height 14
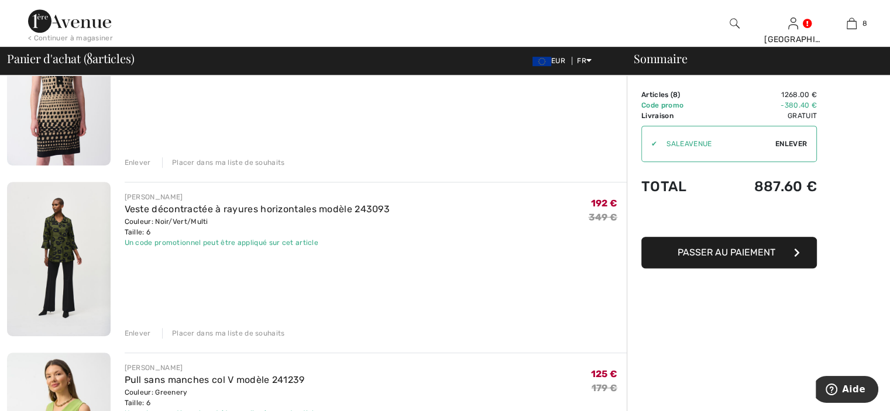
scroll to position [761, 0]
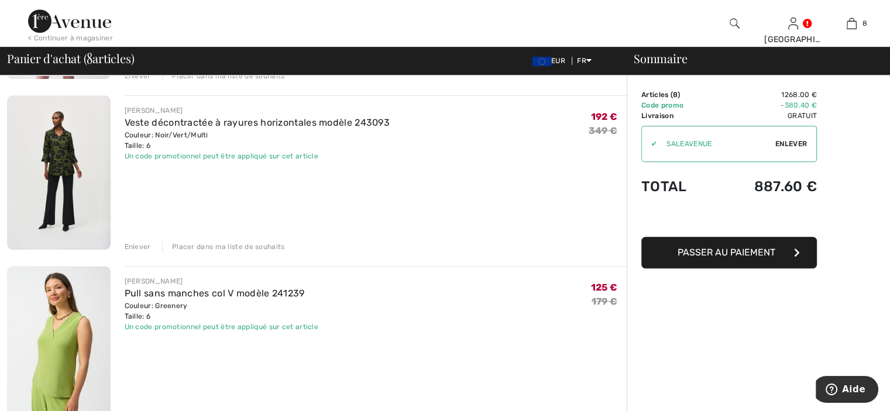
click at [51, 152] on img at bounding box center [59, 172] width 104 height 154
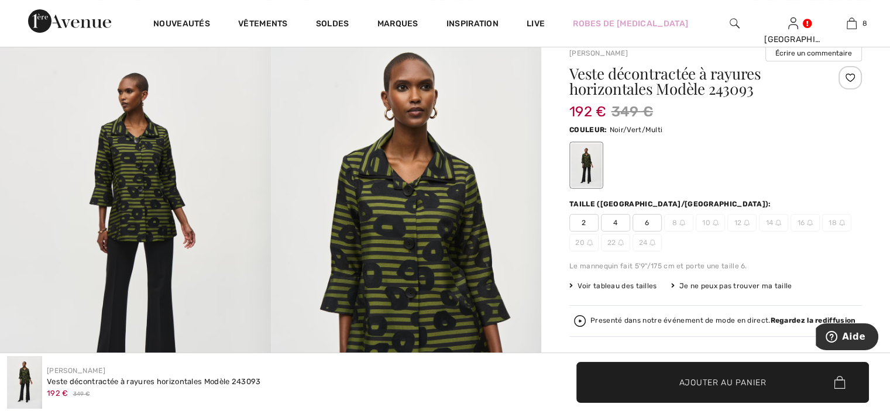
scroll to position [59, 0]
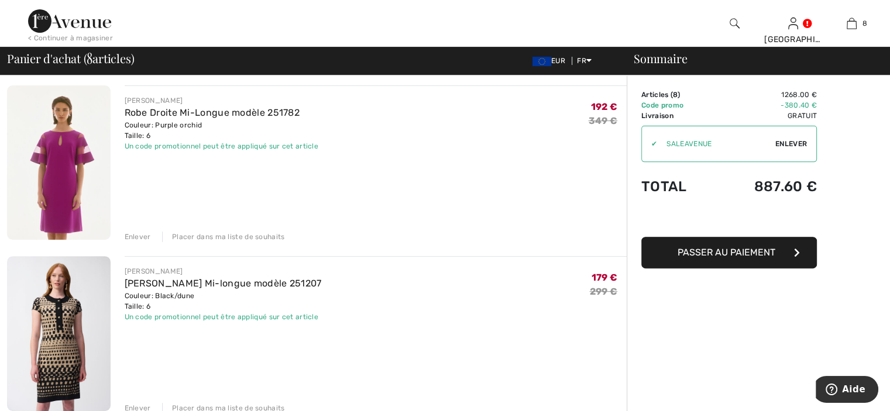
scroll to position [410, 0]
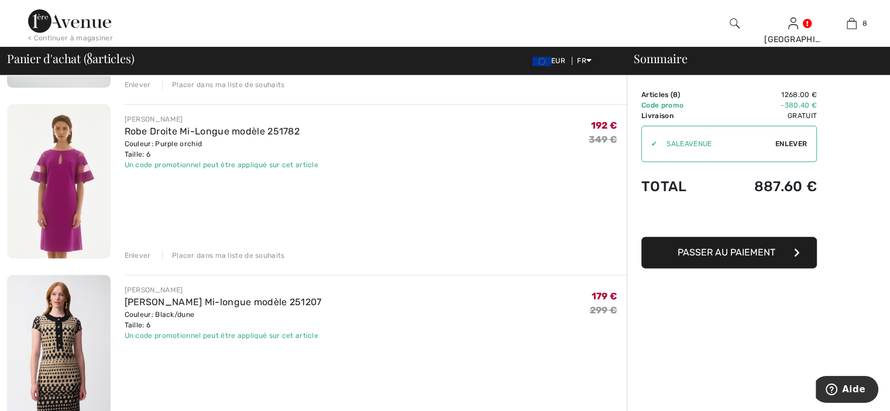
click at [68, 166] on img at bounding box center [59, 181] width 104 height 154
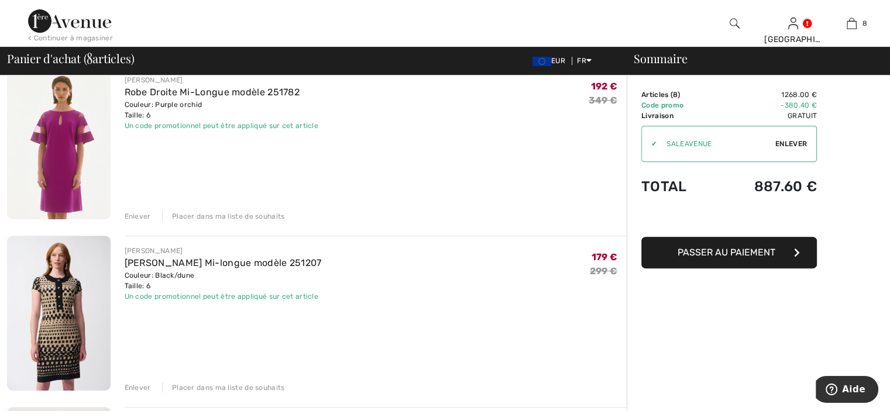
scroll to position [468, 0]
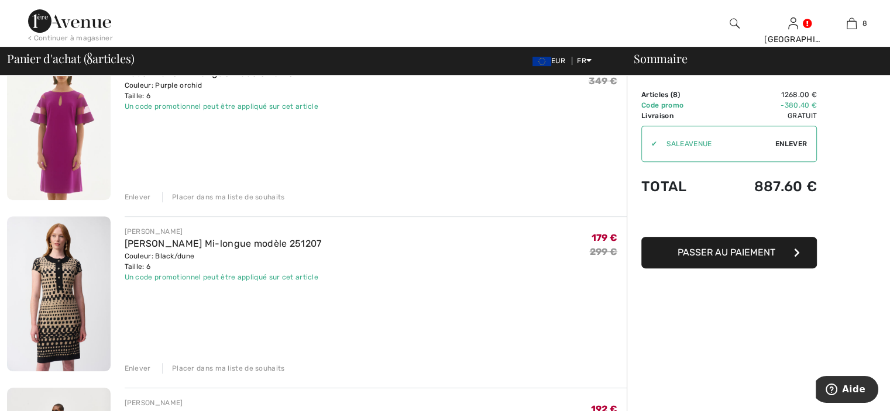
click at [135, 197] on div "Enlever" at bounding box center [138, 197] width 26 height 11
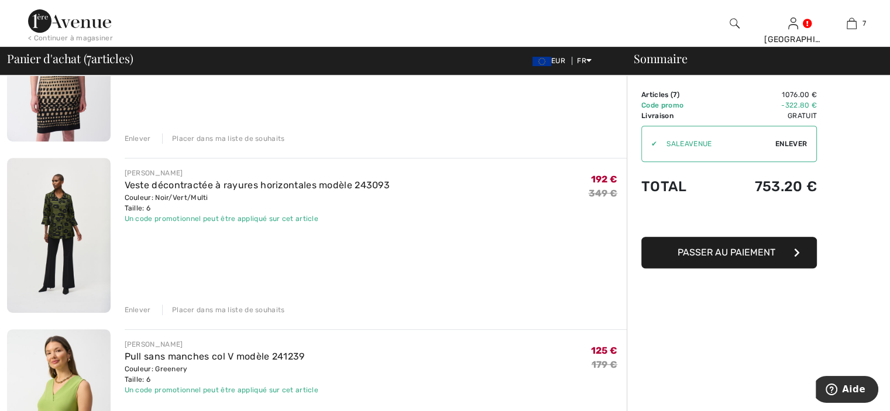
scroll to position [293, 0]
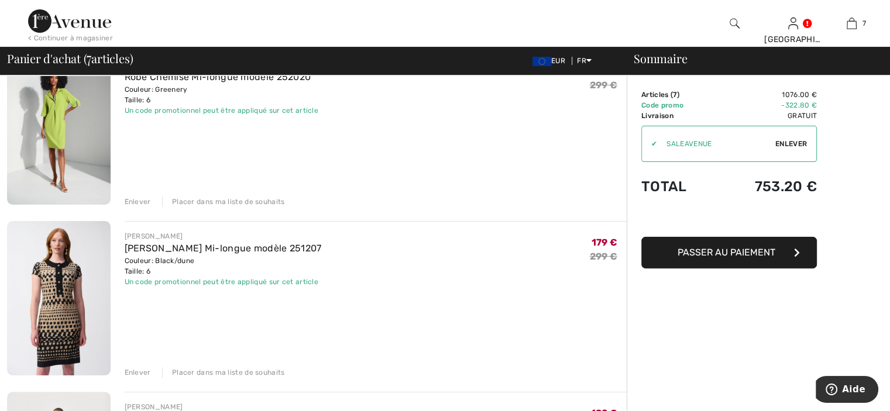
click at [58, 280] on img at bounding box center [59, 298] width 104 height 154
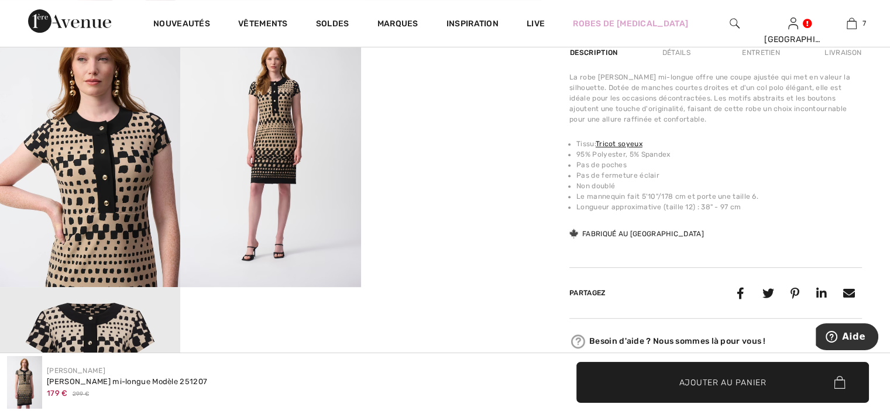
scroll to position [527, 0]
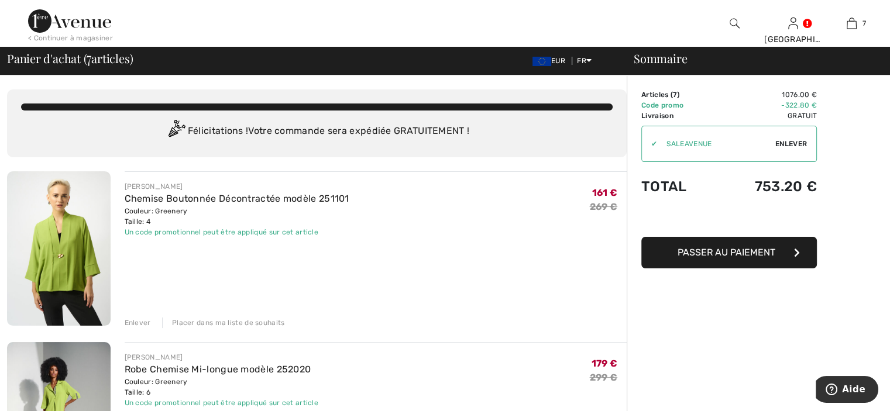
click at [143, 322] on div "Enlever" at bounding box center [138, 323] width 26 height 11
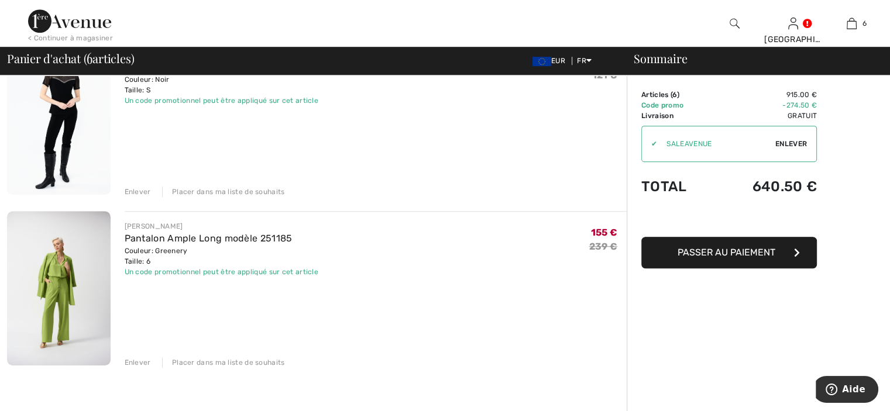
scroll to position [819, 0]
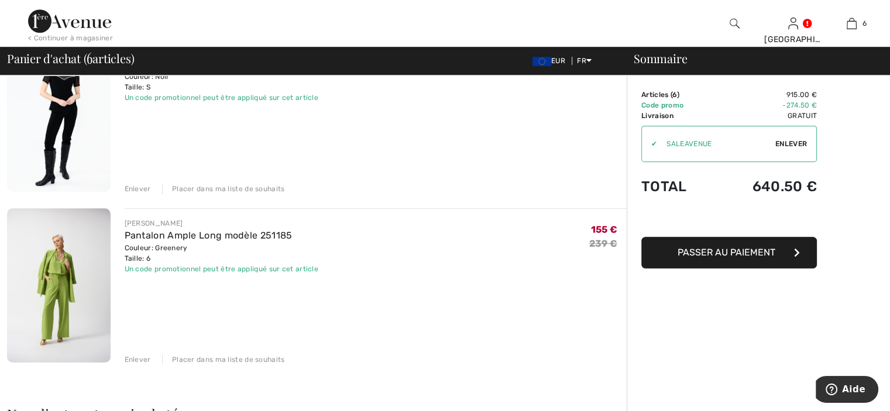
click at [143, 362] on div "Enlever" at bounding box center [138, 360] width 26 height 11
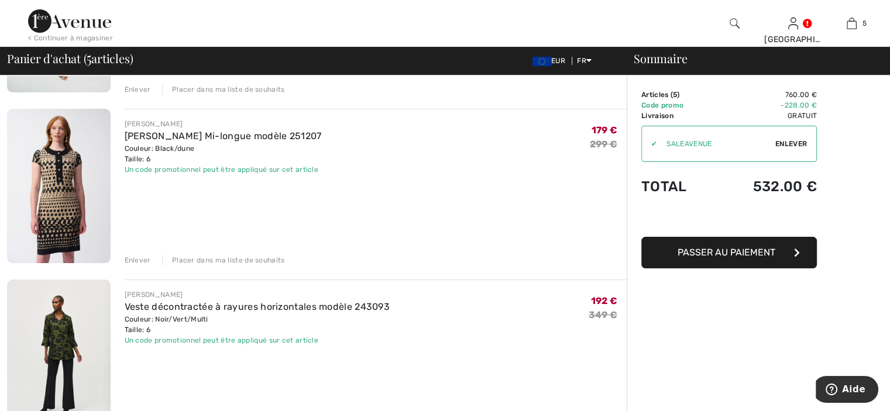
scroll to position [527, 0]
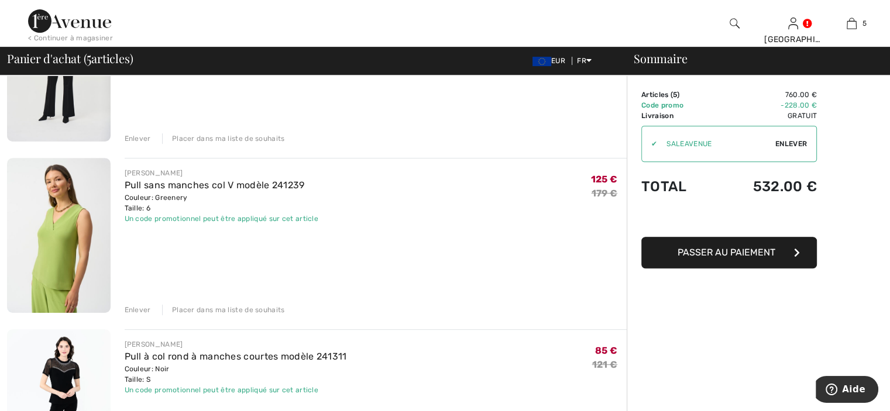
click at [139, 309] on div "Enlever" at bounding box center [138, 310] width 26 height 11
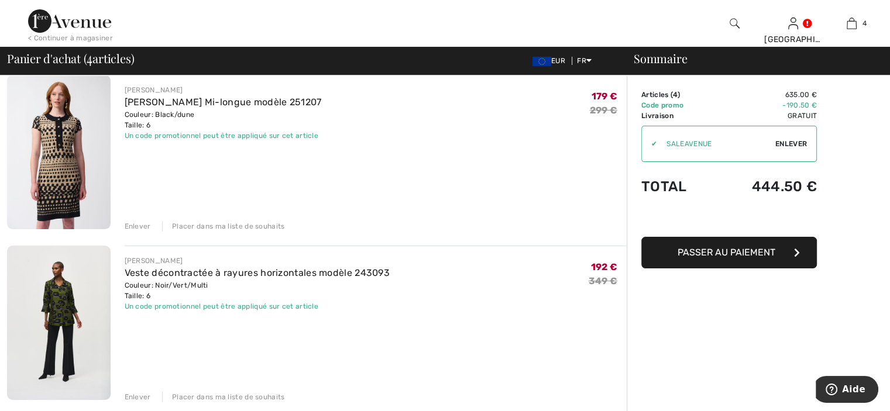
scroll to position [176, 0]
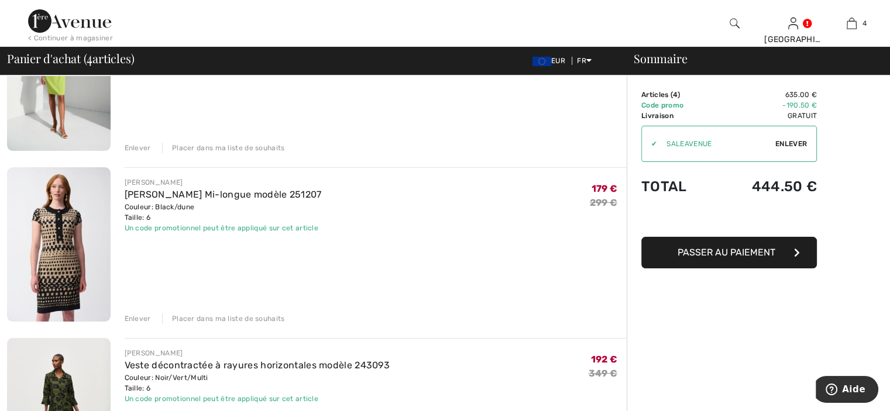
click at [726, 255] on span "Passer au paiement" at bounding box center [727, 252] width 98 height 11
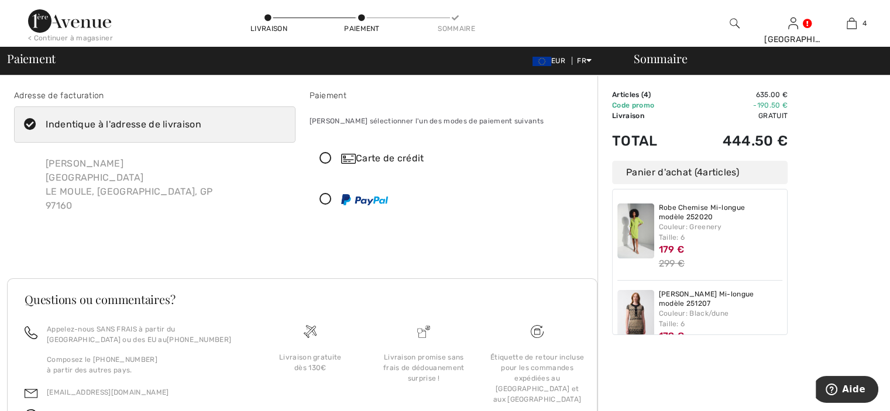
click at [382, 159] on div "Carte de crédit" at bounding box center [461, 159] width 241 height 14
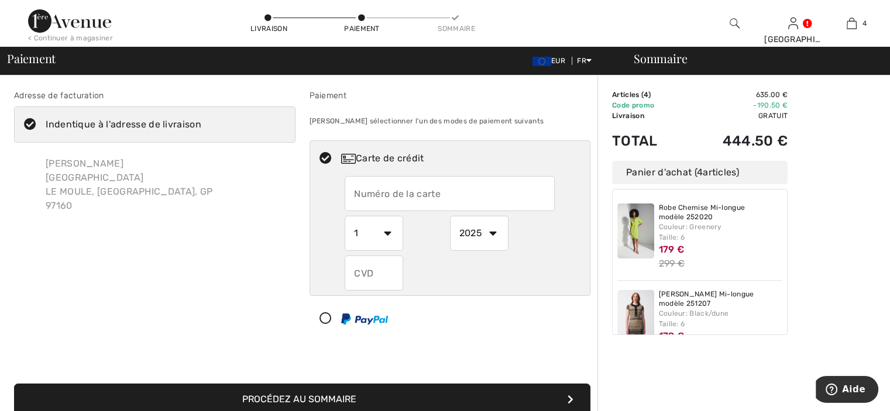
click at [405, 195] on input "text" at bounding box center [450, 193] width 210 height 35
type input "[CREDIT_CARD_NUMBER]"
click at [385, 236] on select "1 2 3 4 5 6 7 8 9 10 11 12" at bounding box center [374, 233] width 59 height 35
select select "5"
click at [345, 216] on select "1 2 3 4 5 6 7 8 9 10 11 12" at bounding box center [374, 233] width 59 height 35
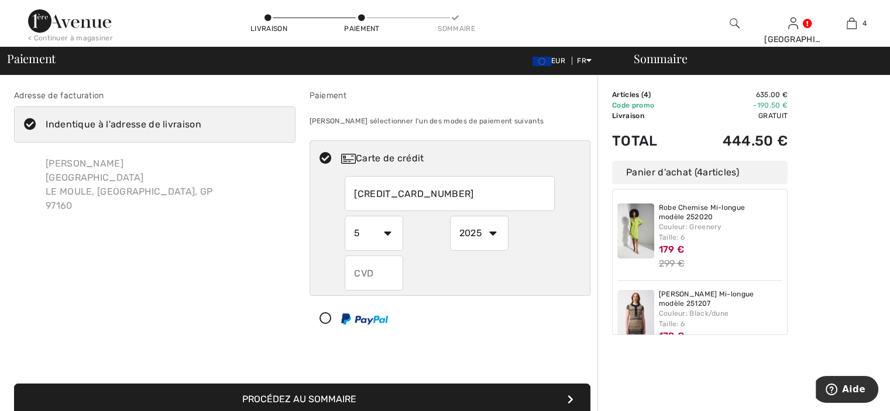
click at [473, 235] on select "2025 2026 2027 2028 2029 2030 2031 2032 2033 2034 2035" at bounding box center [479, 233] width 59 height 35
select select "2027"
click at [450, 216] on select "2025 2026 2027 2028 2029 2030 2031 2032 2033 2034 2035" at bounding box center [479, 233] width 59 height 35
click at [386, 273] on input "text" at bounding box center [374, 273] width 59 height 35
type input "186"
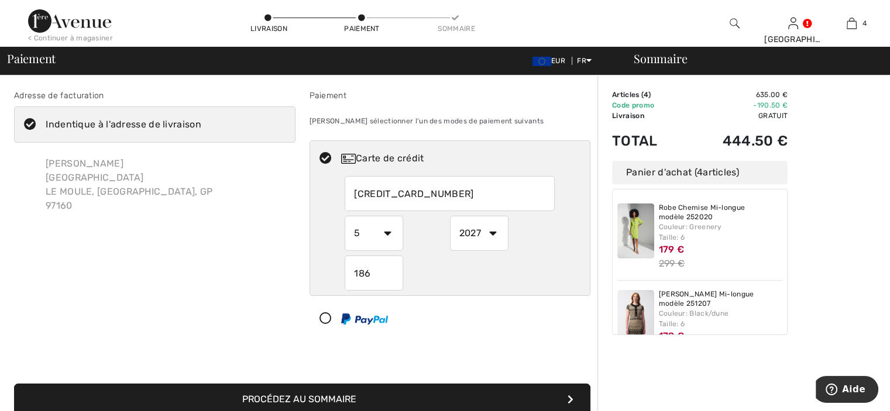
click at [14, 384] on button "Procédez au sommaire" at bounding box center [302, 400] width 576 height 32
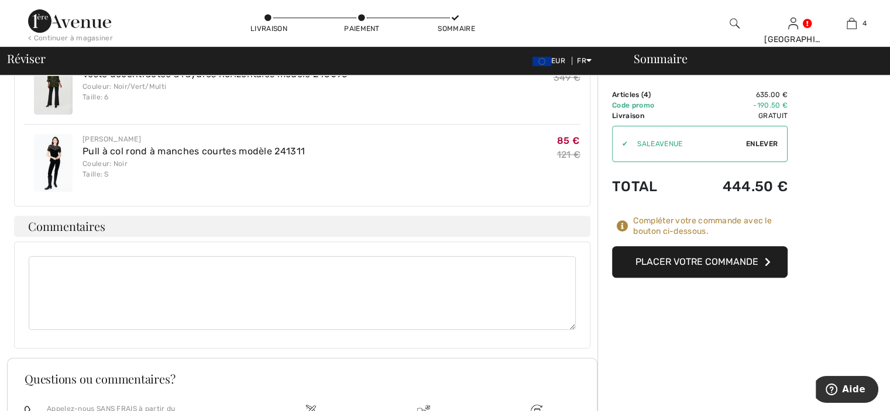
scroll to position [585, 0]
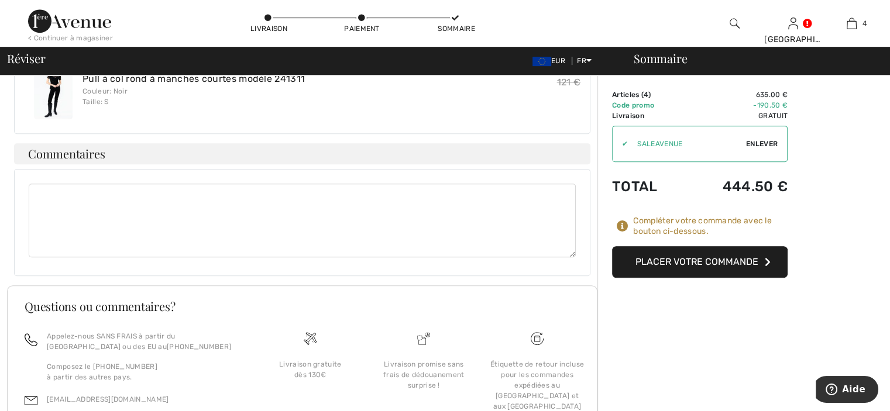
click at [496, 219] on textarea at bounding box center [302, 221] width 547 height 74
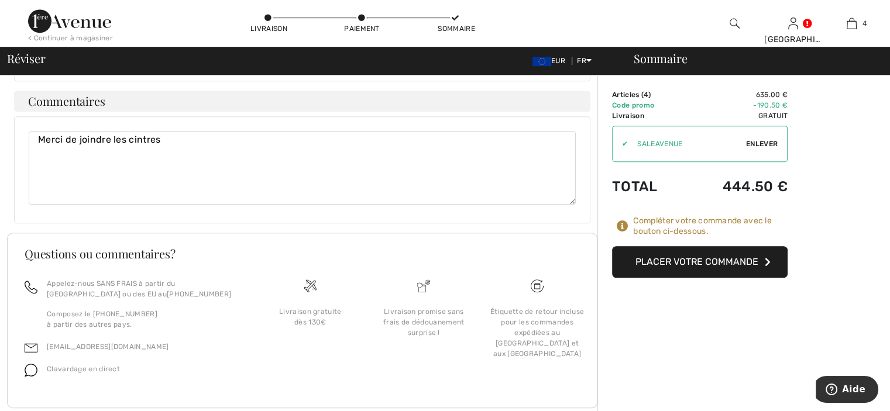
scroll to position [661, 0]
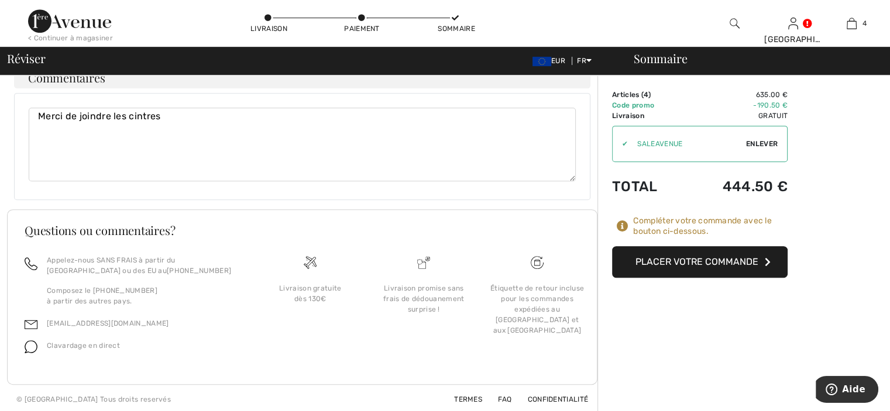
type textarea "Merci de joindre les cintres"
click at [709, 258] on button "Placer votre commande" at bounding box center [700, 262] width 176 height 32
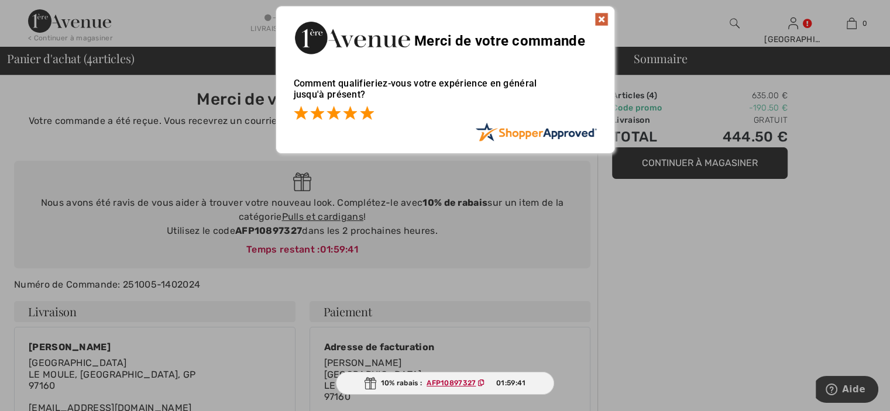
click at [370, 110] on span at bounding box center [367, 113] width 14 height 14
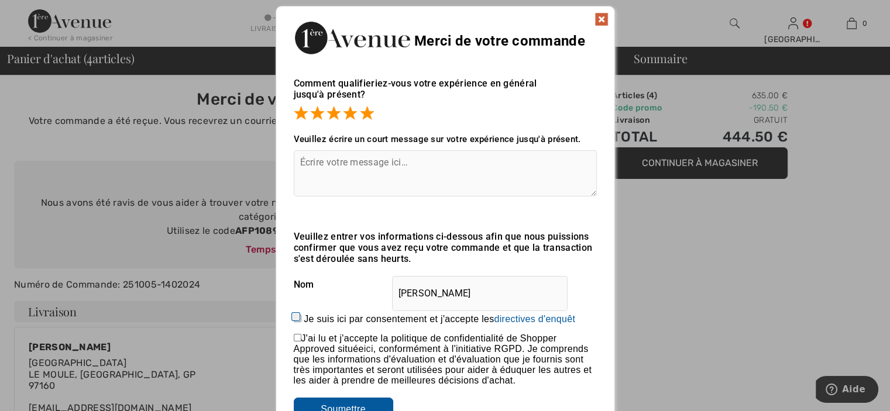
click at [477, 168] on textarea at bounding box center [445, 173] width 303 height 46
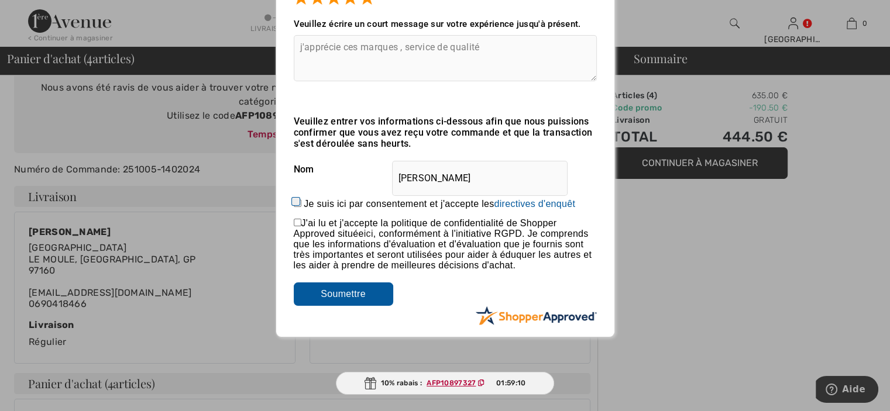
scroll to position [117, 0]
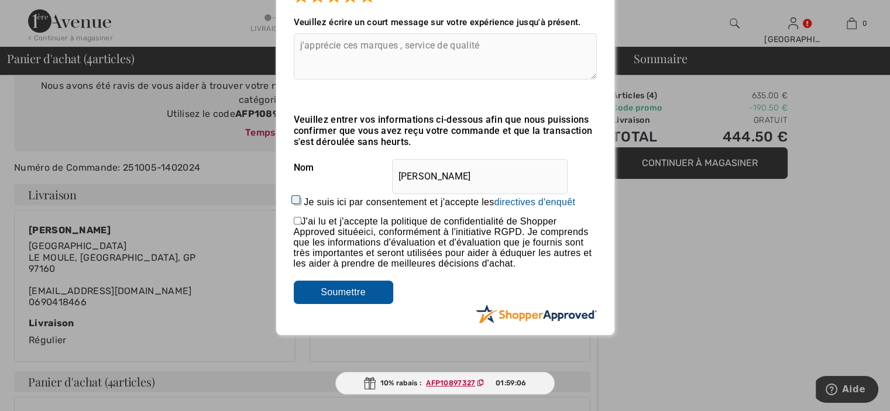
type textarea "j'apprécie ces marques , service de qualité"
click at [297, 222] on input "checkbox" at bounding box center [298, 221] width 8 height 8
checkbox input "true"
click at [336, 295] on input "Soumettre" at bounding box center [343, 292] width 99 height 23
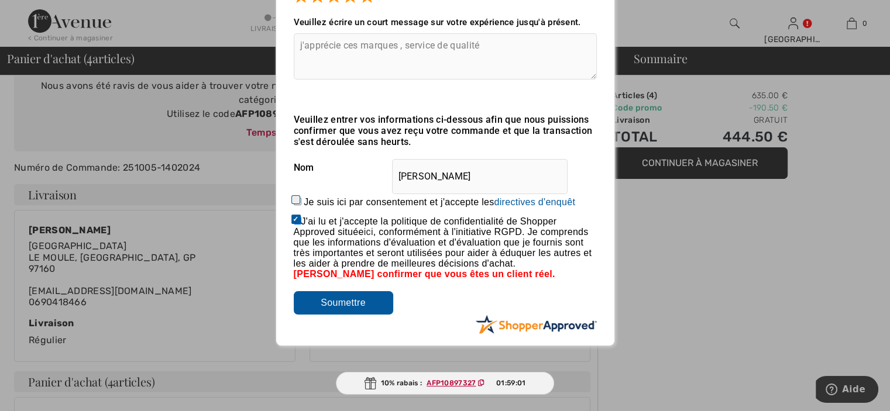
click at [295, 200] on input "Je suis ici par consentement et j'accepte les En soumettant une évaluation, vou…" at bounding box center [298, 202] width 8 height 8
checkbox input "true"
click at [349, 304] on input "Soumettre" at bounding box center [343, 302] width 99 height 23
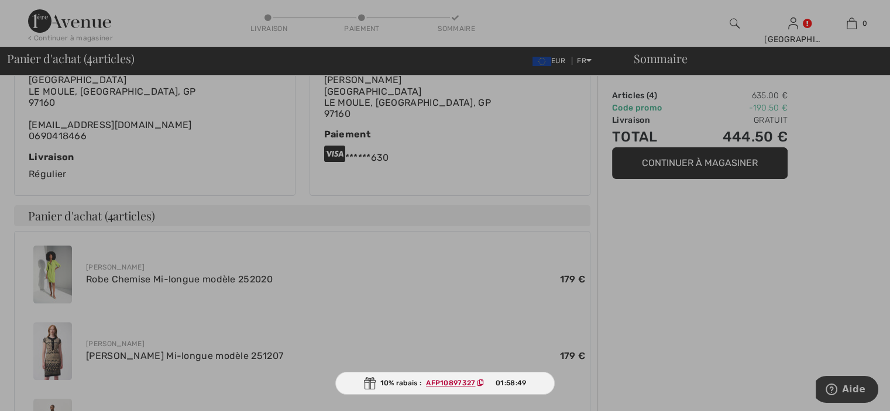
scroll to position [351, 0]
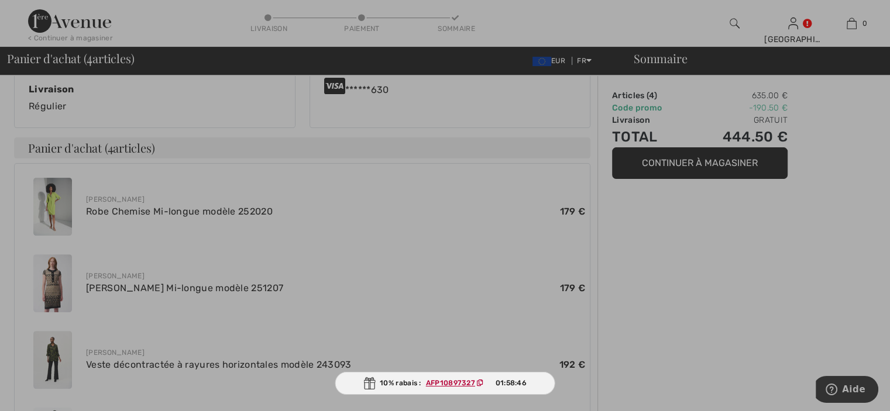
click at [461, 383] on ins "AFP10897327" at bounding box center [450, 383] width 49 height 8
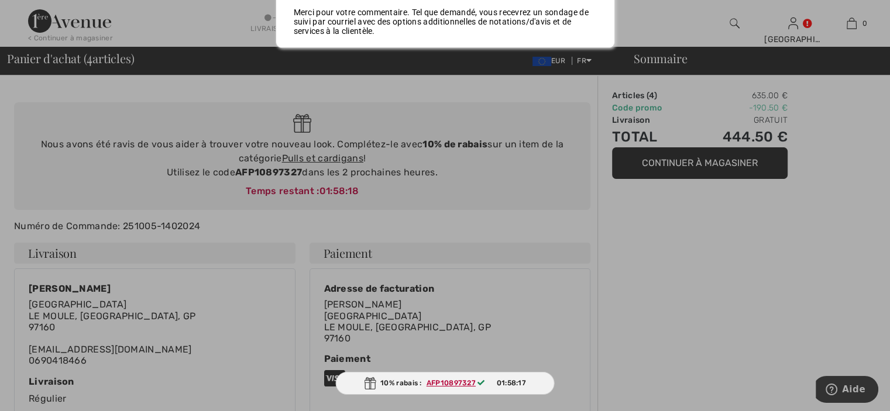
scroll to position [0, 0]
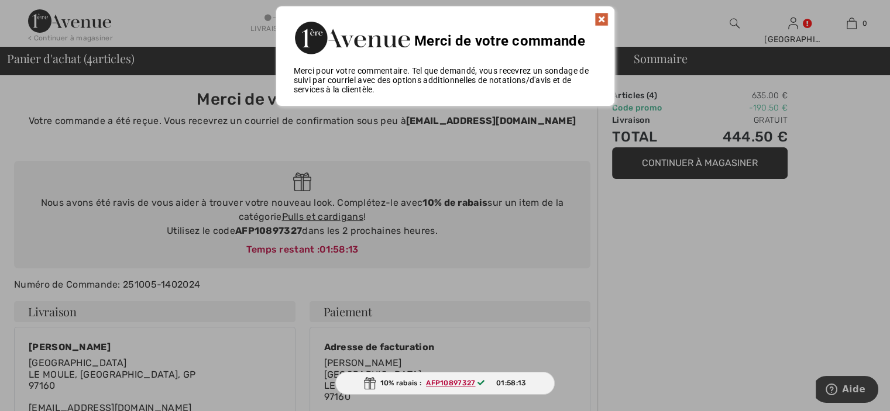
click at [602, 18] on img at bounding box center [601, 19] width 14 height 14
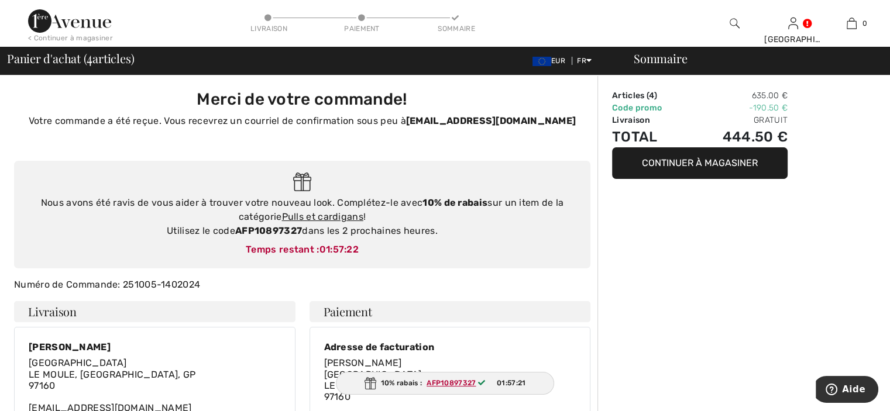
click at [675, 62] on div "Sommaire" at bounding box center [751, 59] width 263 height 12
click at [678, 167] on button "Continuer à magasiner" at bounding box center [700, 163] width 176 height 32
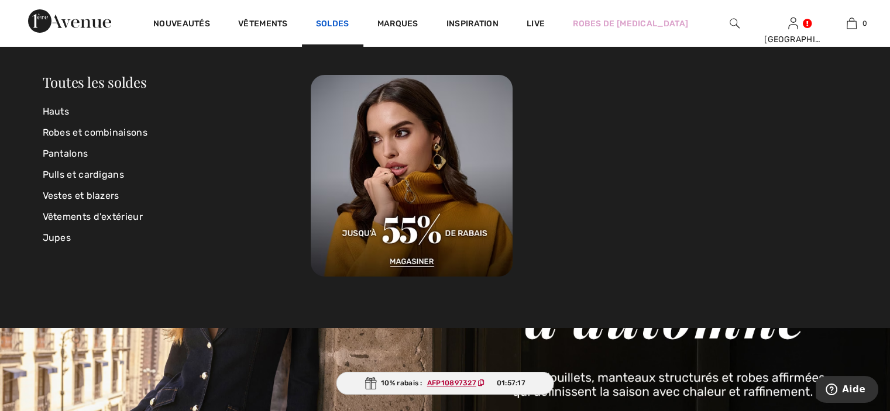
click at [336, 26] on link "Soldes" at bounding box center [332, 25] width 33 height 12
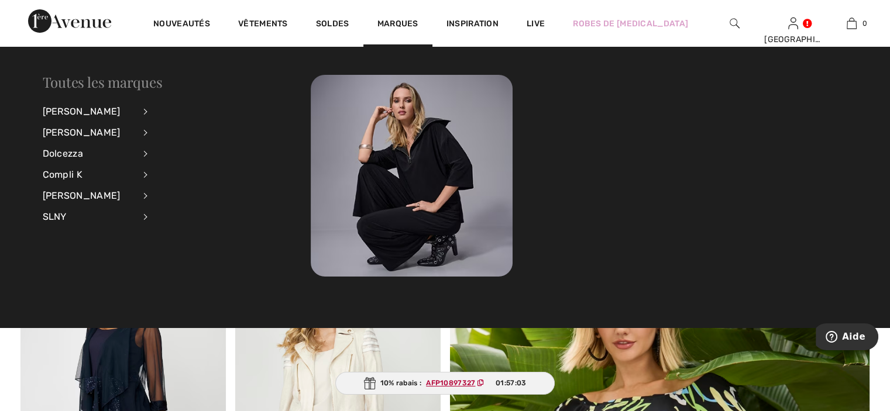
click at [131, 88] on link "Toutes les marques" at bounding box center [103, 82] width 120 height 19
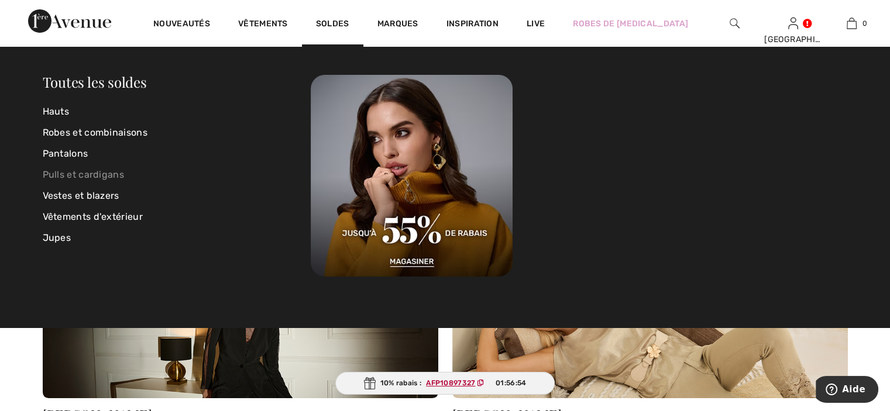
click at [109, 172] on link "Pulls et cardigans" at bounding box center [177, 174] width 269 height 21
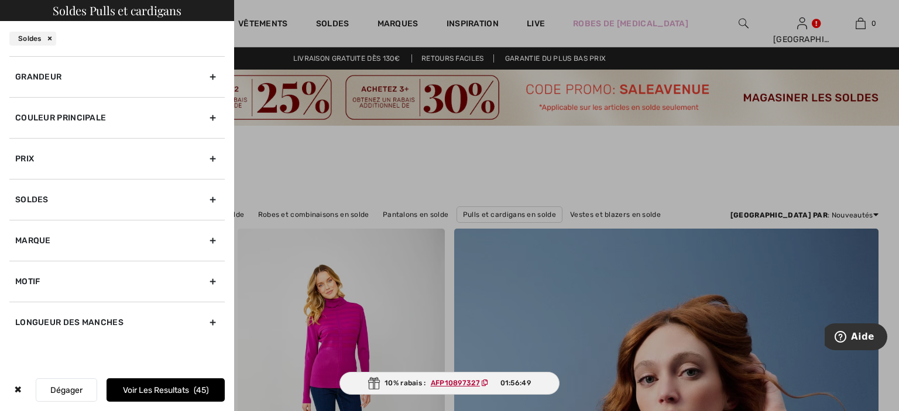
click at [108, 81] on div "Grandeur" at bounding box center [116, 76] width 215 height 41
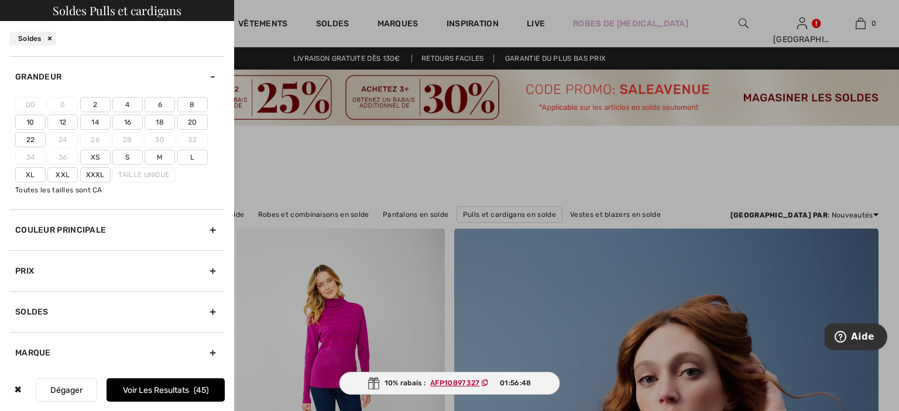
click at [157, 103] on label "6" at bounding box center [160, 104] width 30 height 15
click at [0, 0] on input"] "6" at bounding box center [0, 0] width 0 height 0
click at [191, 391] on button "Voir les resultats 4" at bounding box center [165, 390] width 118 height 23
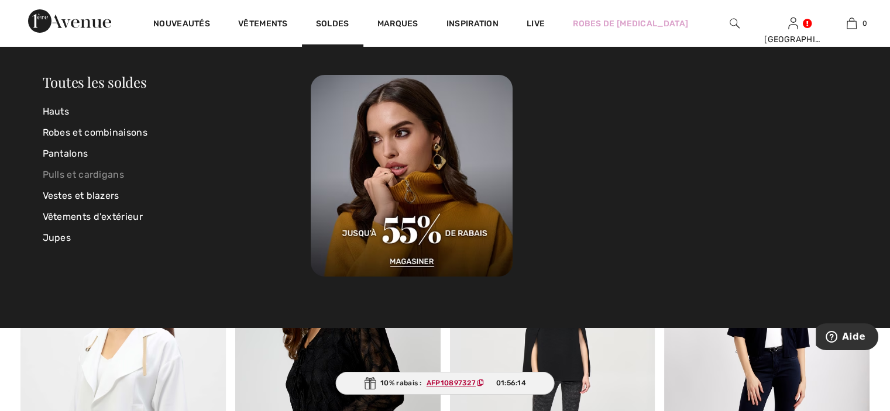
click at [116, 174] on link "Pulls et cardigans" at bounding box center [177, 174] width 269 height 21
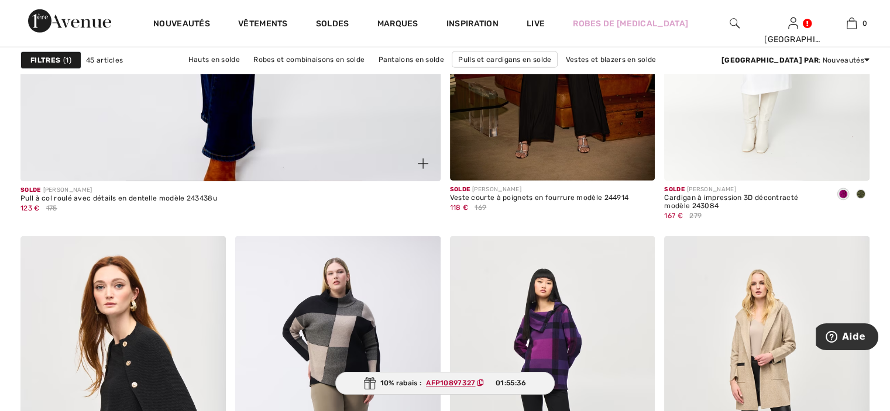
scroll to position [3511, 0]
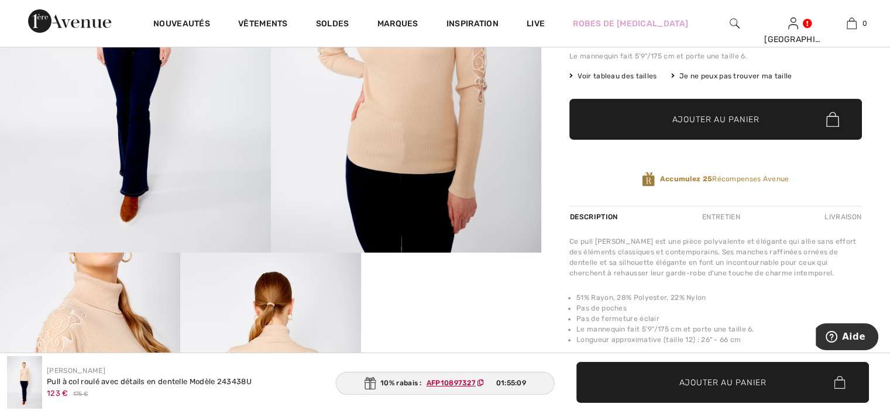
scroll to position [176, 0]
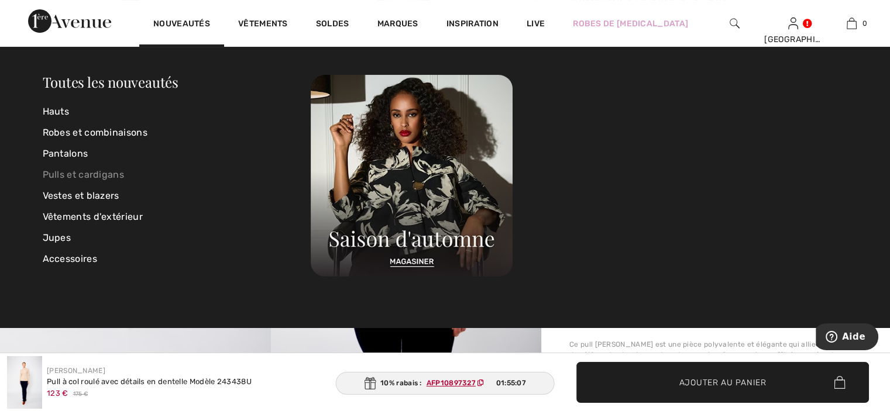
click at [88, 170] on link "Pulls et cardigans" at bounding box center [177, 174] width 269 height 21
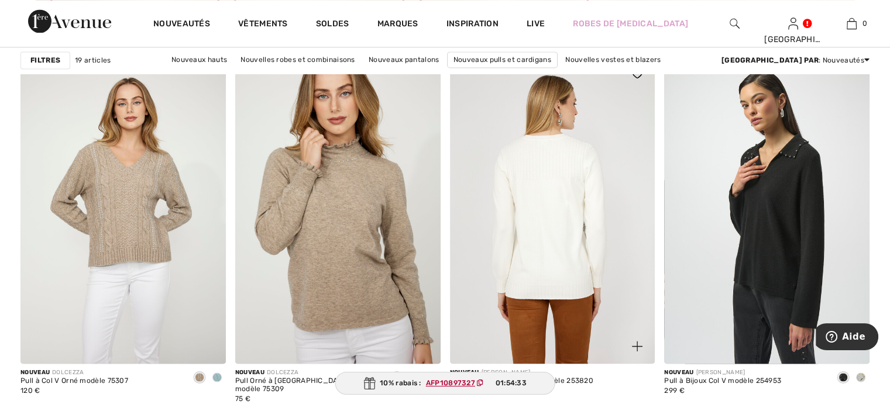
scroll to position [1813, 0]
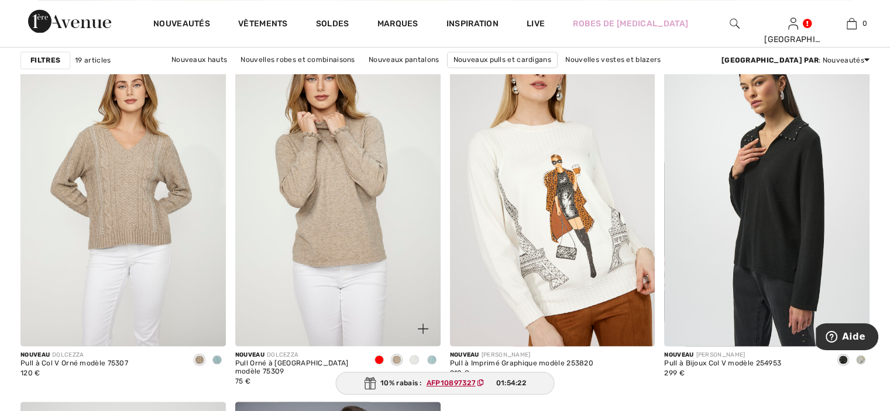
click at [403, 174] on img at bounding box center [337, 193] width 205 height 308
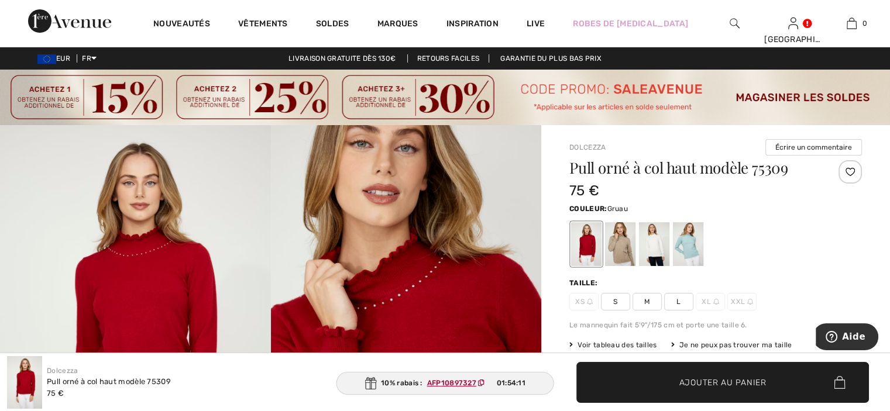
click at [625, 257] on div at bounding box center [620, 244] width 30 height 44
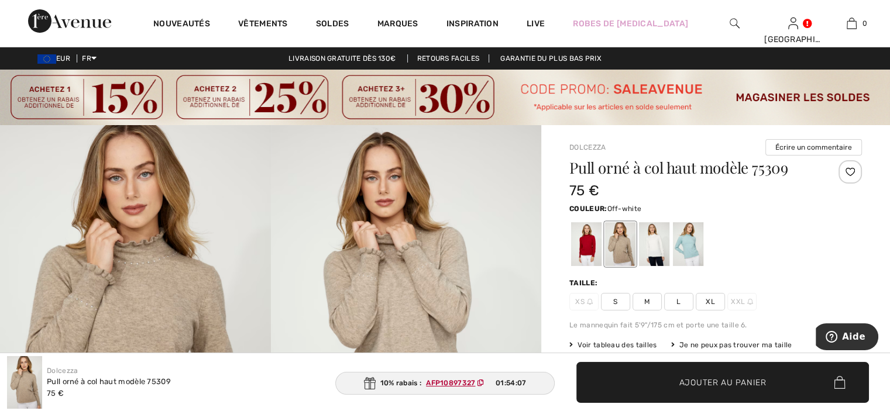
click at [659, 252] on div at bounding box center [654, 244] width 30 height 44
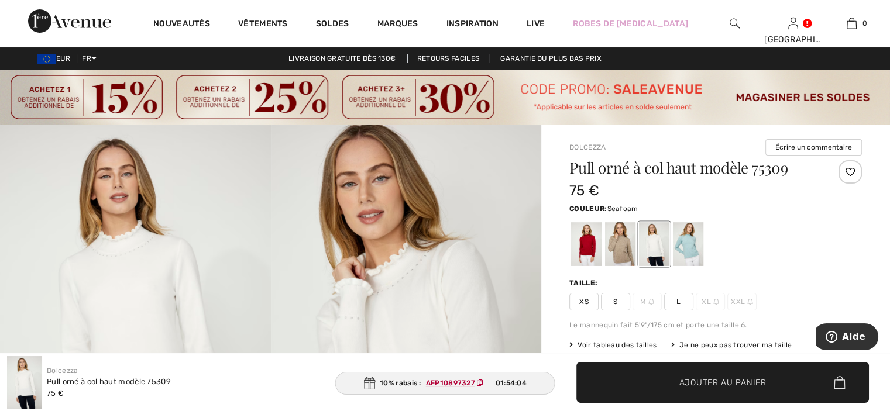
click at [692, 248] on div at bounding box center [688, 244] width 30 height 44
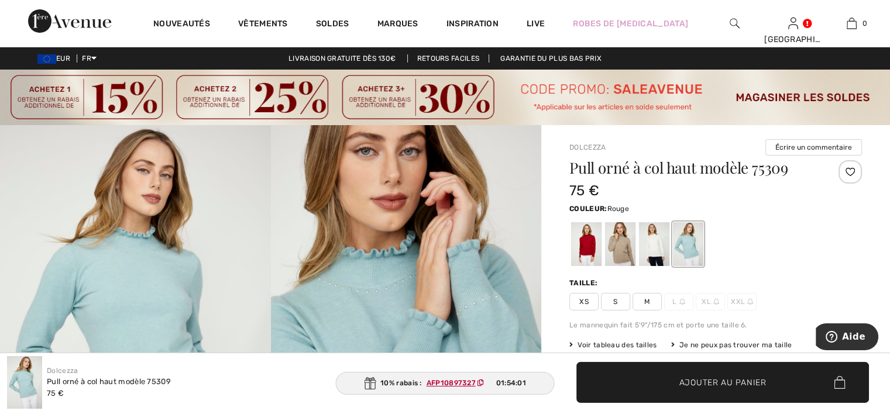
click at [587, 256] on div at bounding box center [586, 244] width 30 height 44
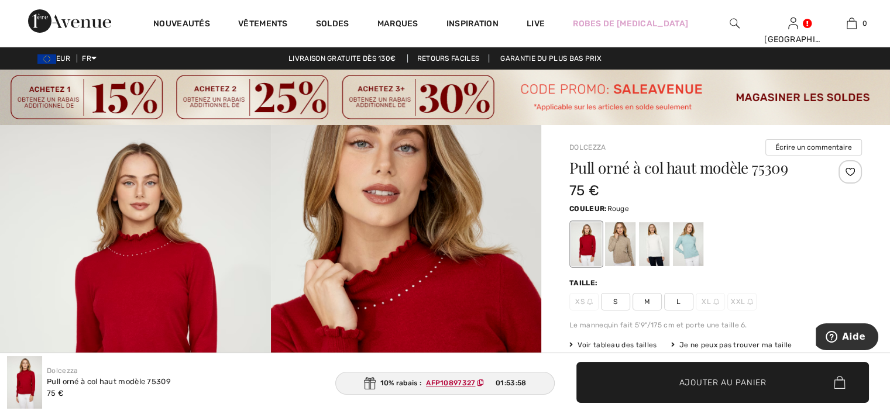
click at [618, 300] on span "S" at bounding box center [615, 302] width 29 height 18
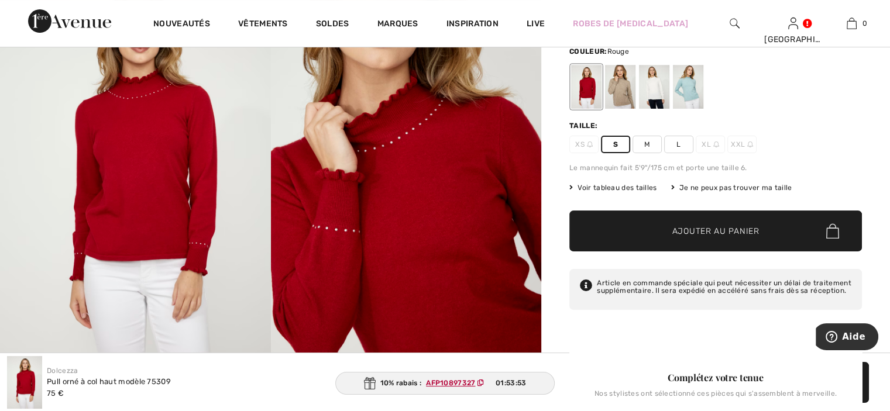
scroll to position [176, 0]
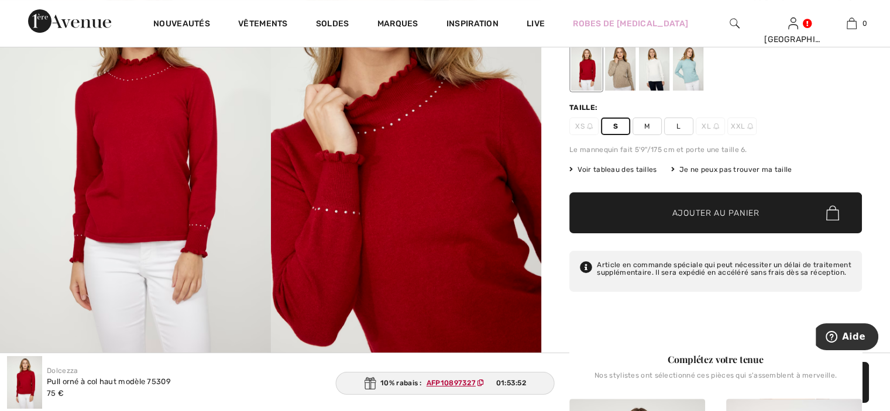
click at [728, 215] on span "Ajouter au panier" at bounding box center [715, 213] width 87 height 12
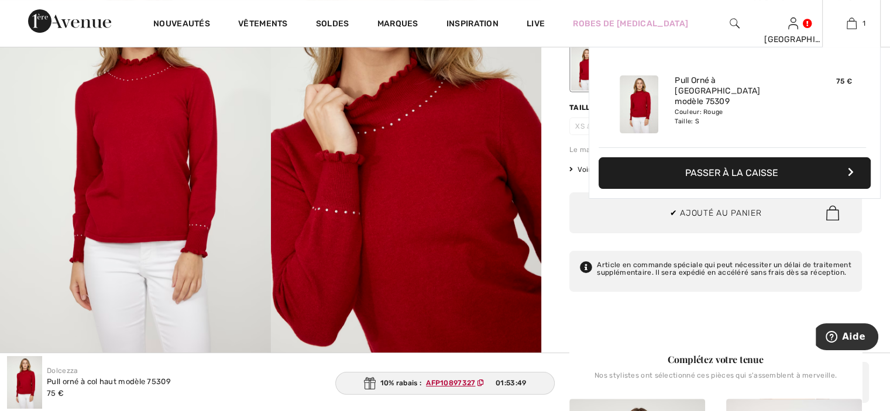
click at [724, 169] on button "Passer à la caisse" at bounding box center [735, 173] width 272 height 32
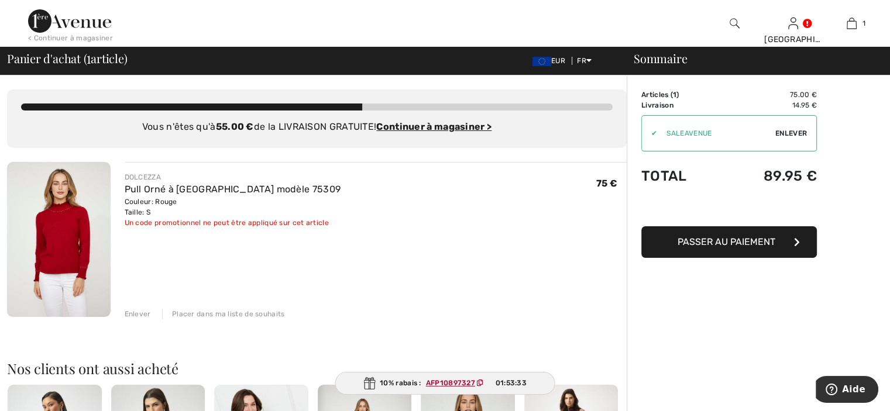
click at [781, 133] on span "Enlever" at bounding box center [791, 133] width 32 height 11
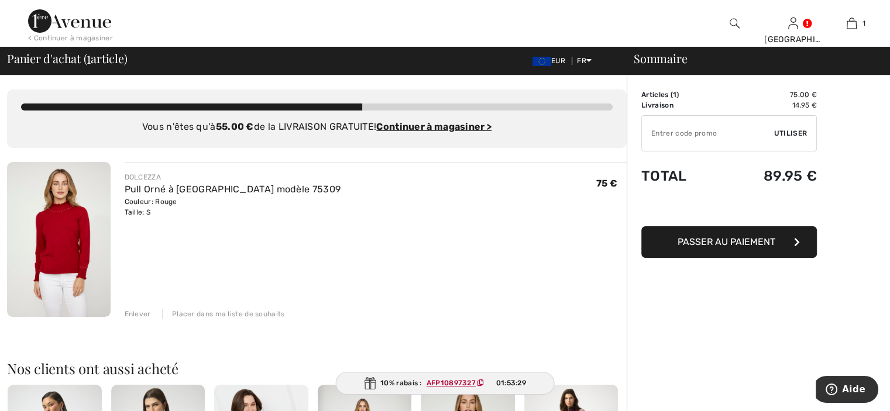
click at [678, 133] on input "TEXT" at bounding box center [708, 133] width 132 height 35
type input "AFP10897327"
click at [779, 133] on span "Utiliser" at bounding box center [790, 133] width 33 height 11
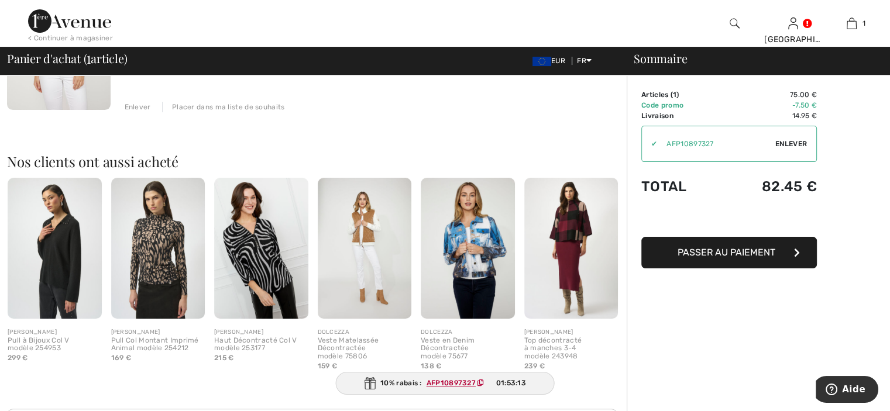
scroll to position [234, 0]
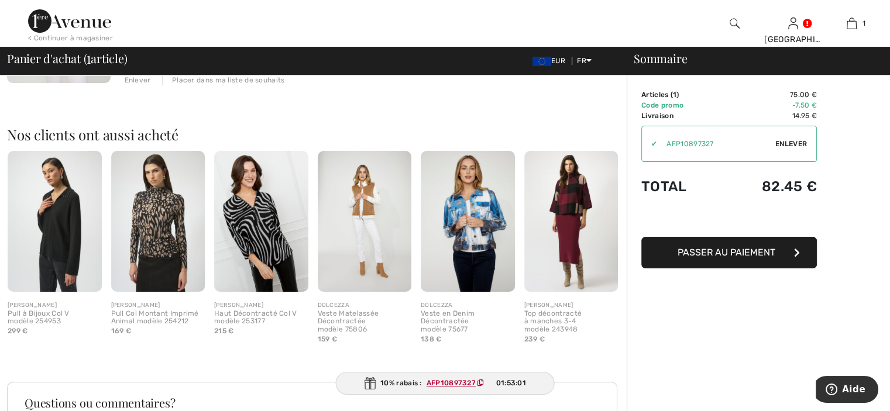
click at [167, 238] on img at bounding box center [158, 221] width 94 height 141
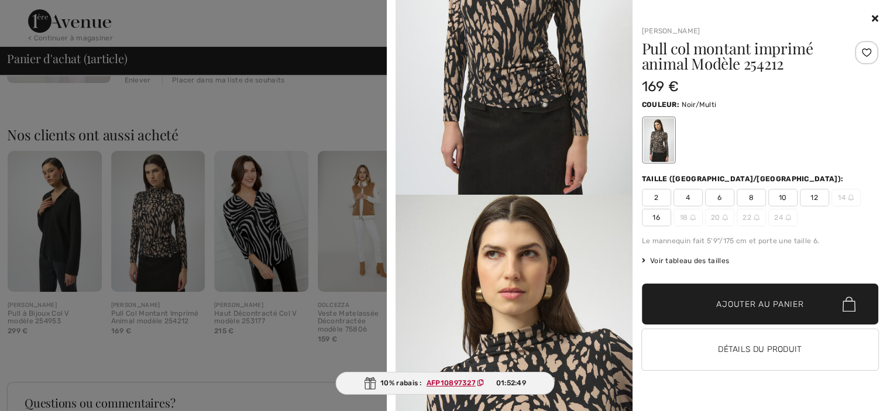
scroll to position [59, 0]
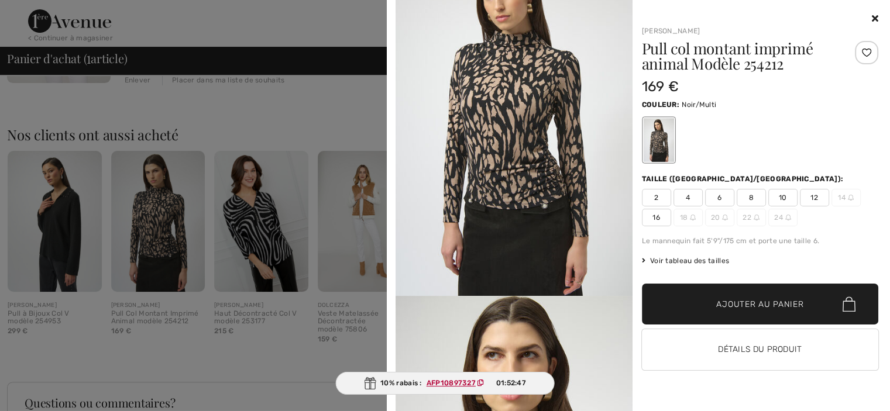
click at [206, 117] on div at bounding box center [445, 205] width 890 height 411
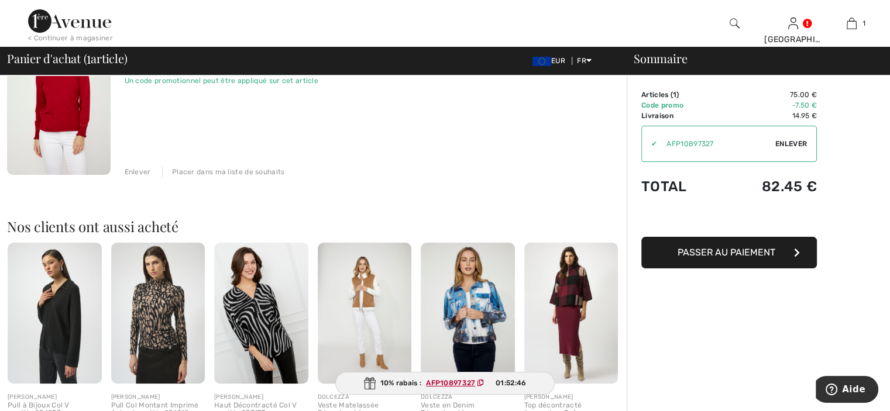
scroll to position [0, 0]
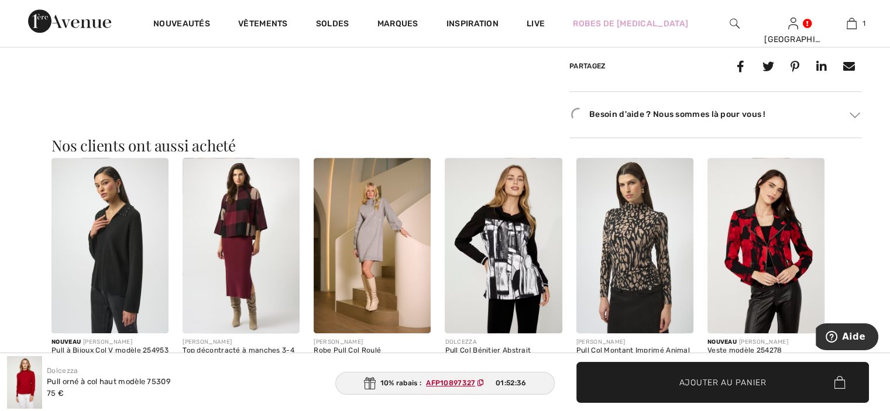
scroll to position [936, 0]
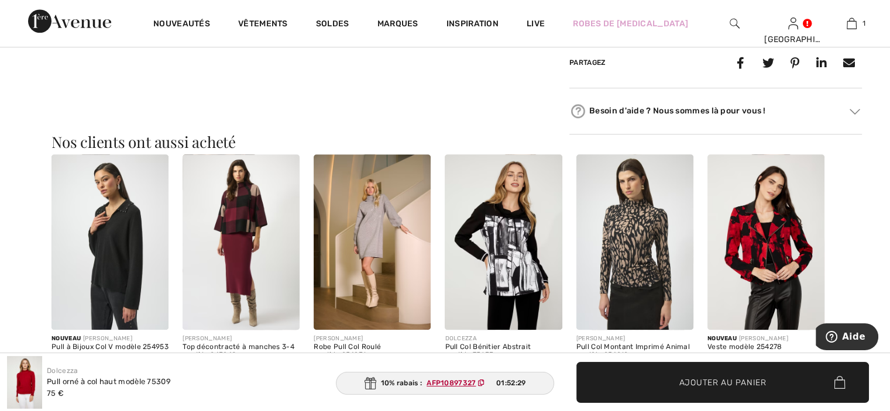
click at [796, 263] on img at bounding box center [765, 242] width 117 height 176
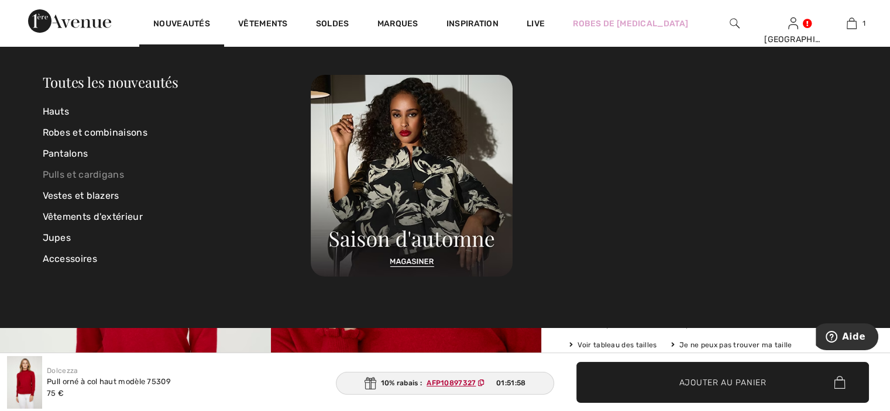
click at [114, 177] on link "Pulls et cardigans" at bounding box center [177, 174] width 269 height 21
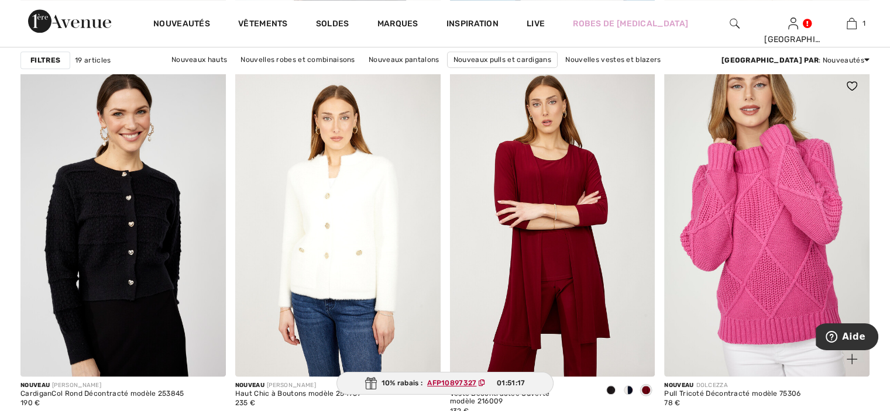
scroll to position [1287, 0]
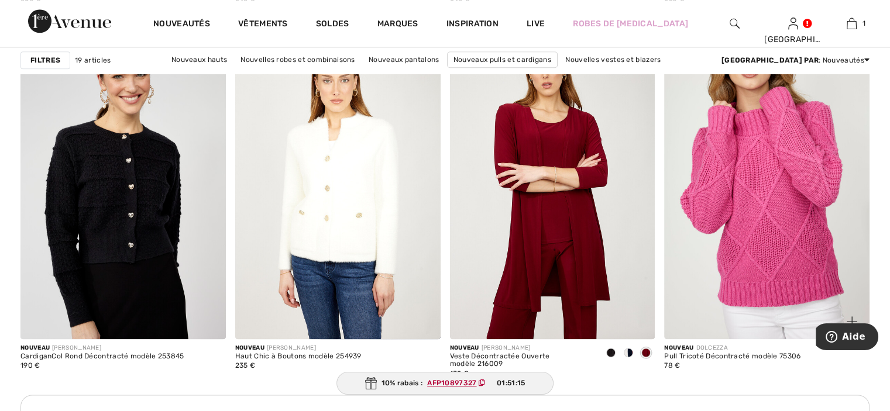
click at [812, 251] on img at bounding box center [766, 185] width 205 height 308
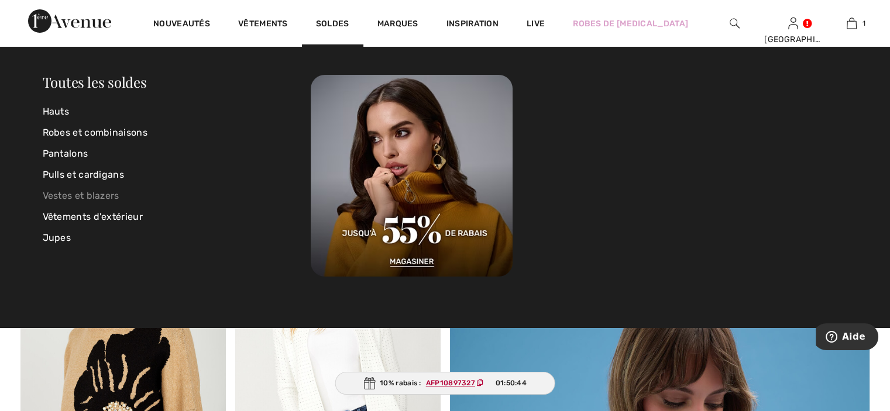
click at [105, 194] on link "Vestes et blazers" at bounding box center [177, 195] width 269 height 21
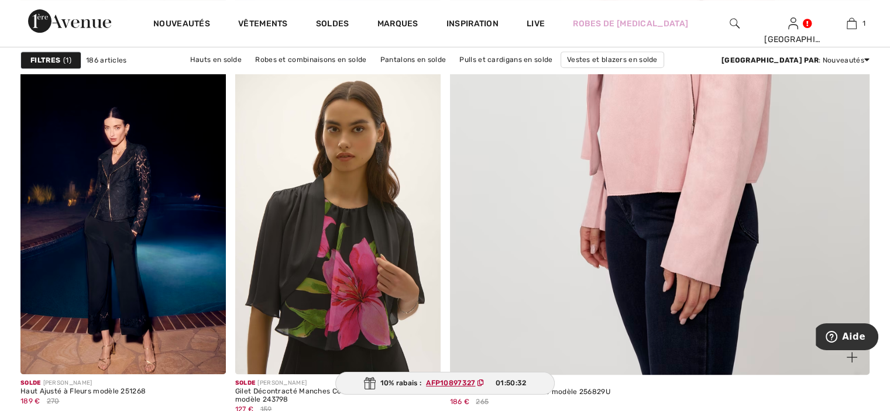
scroll to position [410, 0]
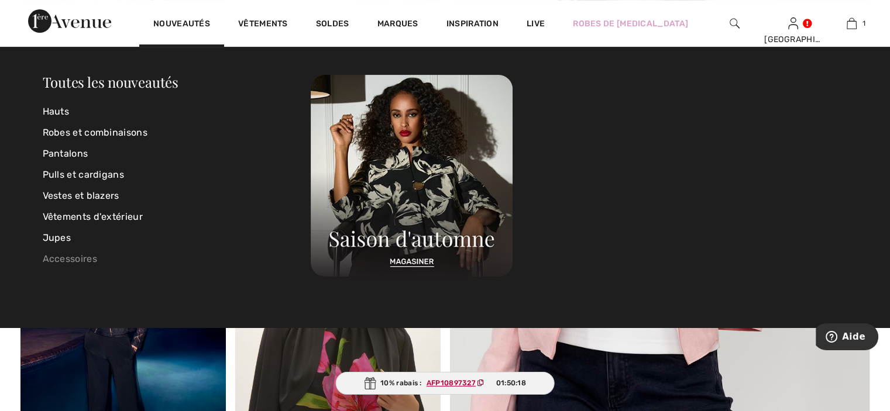
click at [83, 256] on link "Accessoires" at bounding box center [177, 259] width 269 height 21
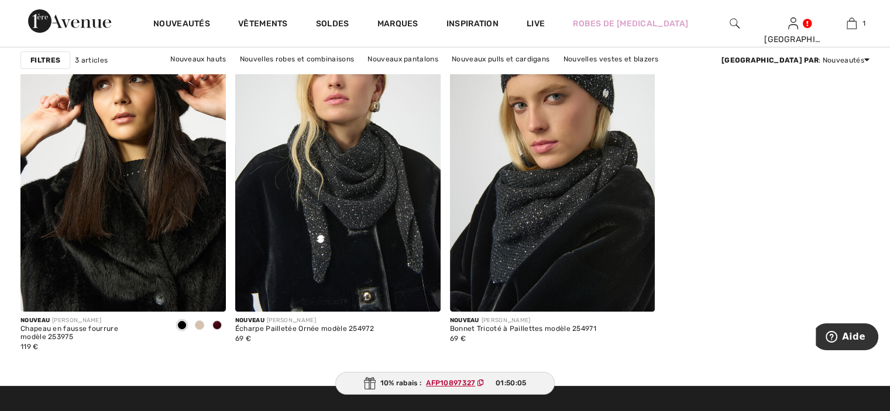
scroll to position [176, 0]
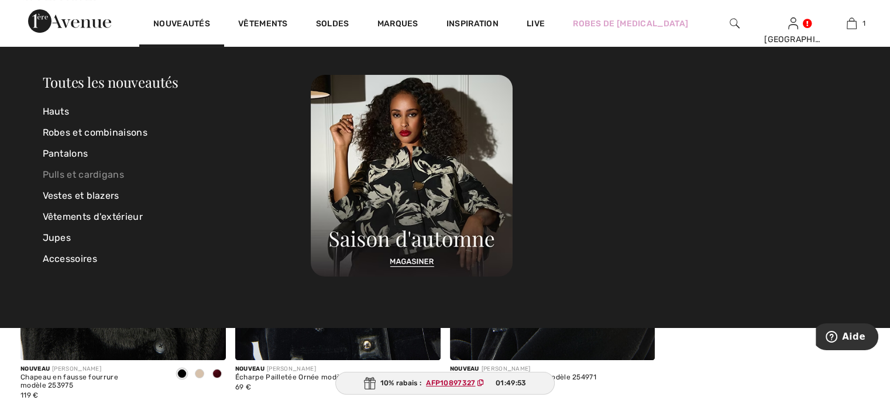
click at [64, 168] on link "Pulls et cardigans" at bounding box center [177, 174] width 269 height 21
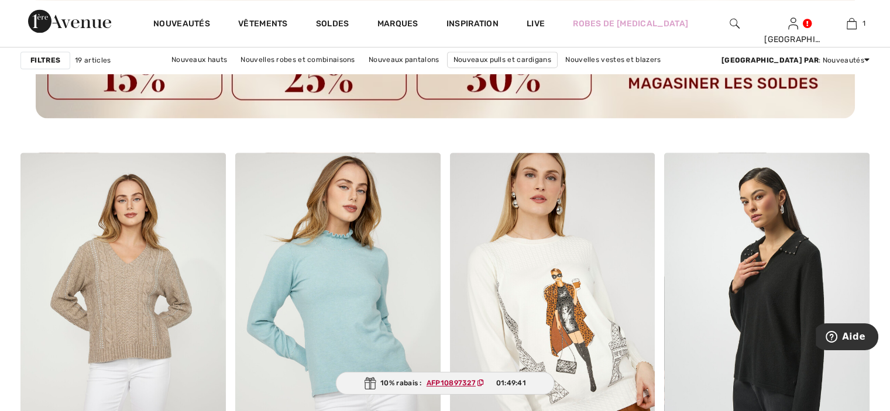
scroll to position [1755, 0]
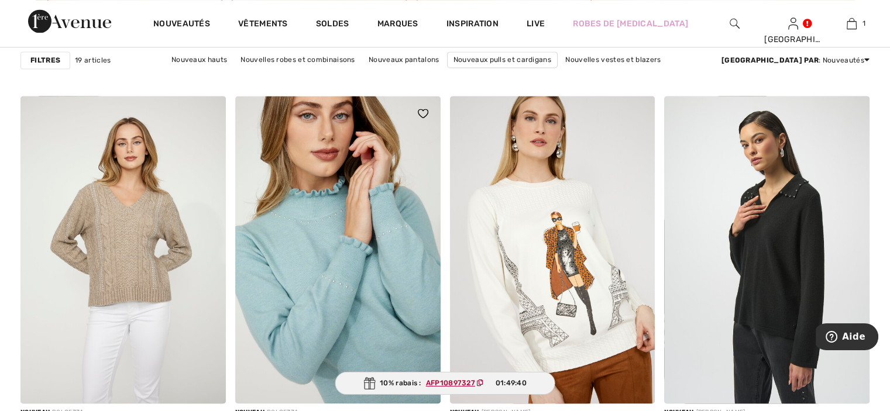
click at [364, 224] on img at bounding box center [337, 250] width 205 height 308
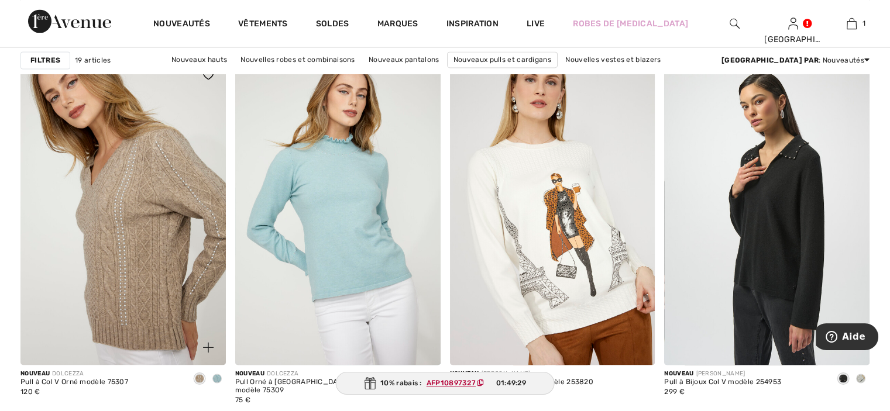
scroll to position [1755, 0]
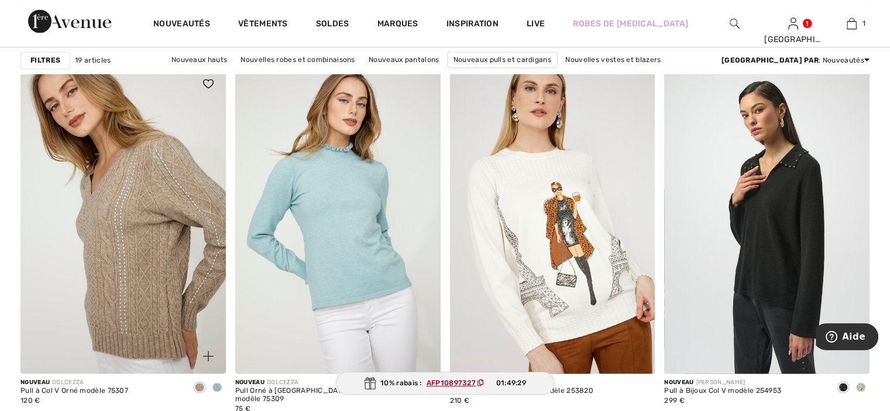
click at [156, 178] on img at bounding box center [122, 220] width 205 height 308
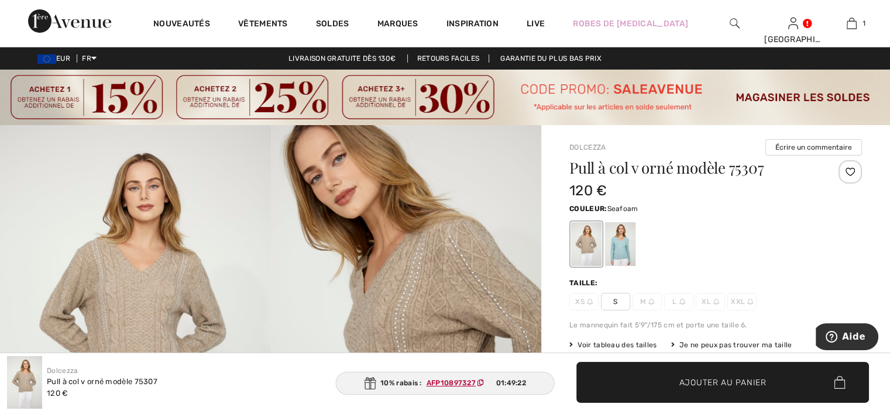
click at [623, 255] on div at bounding box center [620, 244] width 30 height 44
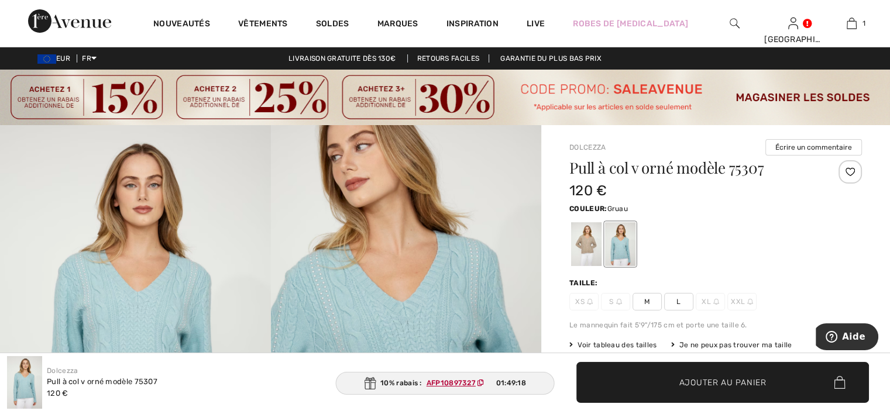
click at [585, 249] on div at bounding box center [586, 244] width 30 height 44
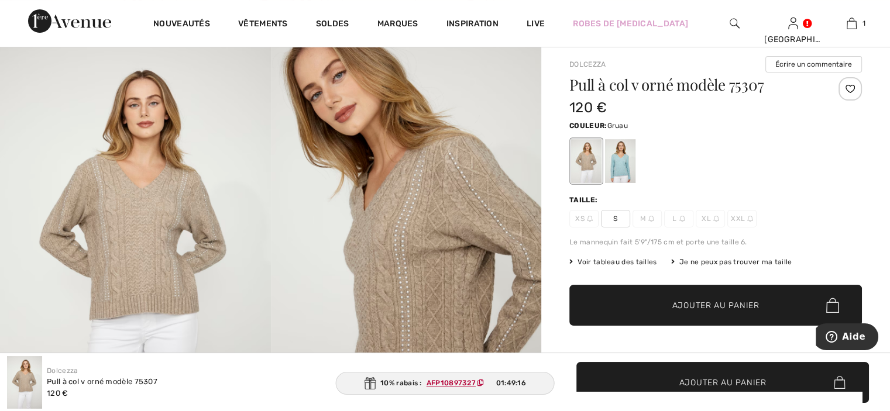
scroll to position [117, 0]
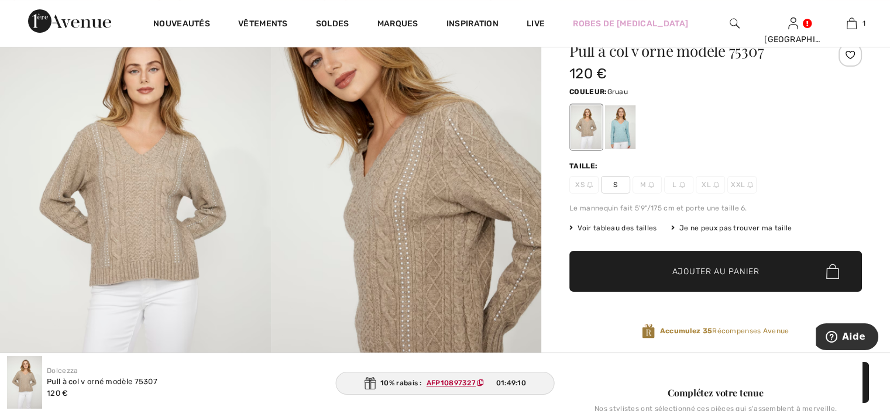
click at [620, 182] on span "S" at bounding box center [615, 185] width 29 height 18
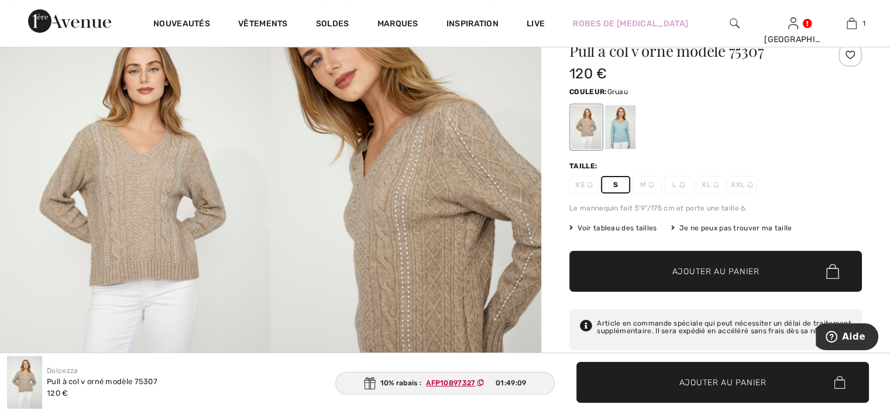
click at [707, 267] on span "Ajouter au panier" at bounding box center [715, 272] width 87 height 12
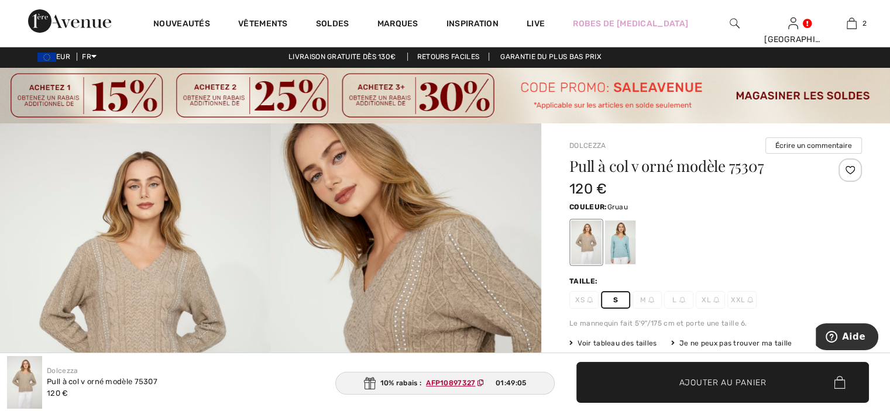
scroll to position [0, 0]
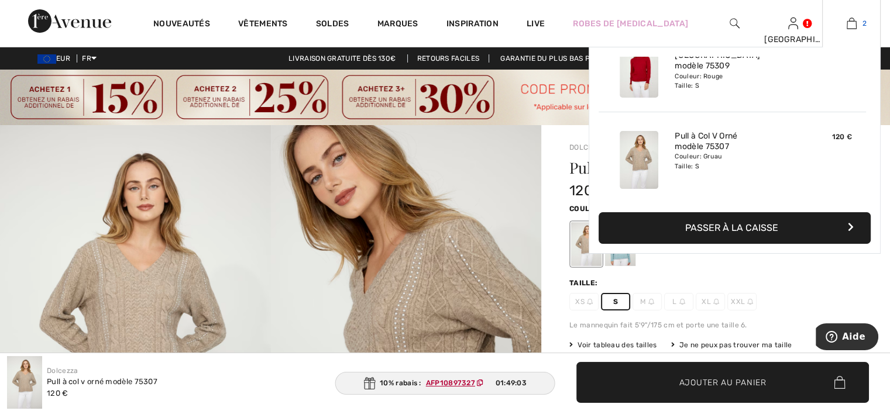
click at [857, 20] on link "2" at bounding box center [851, 23] width 57 height 14
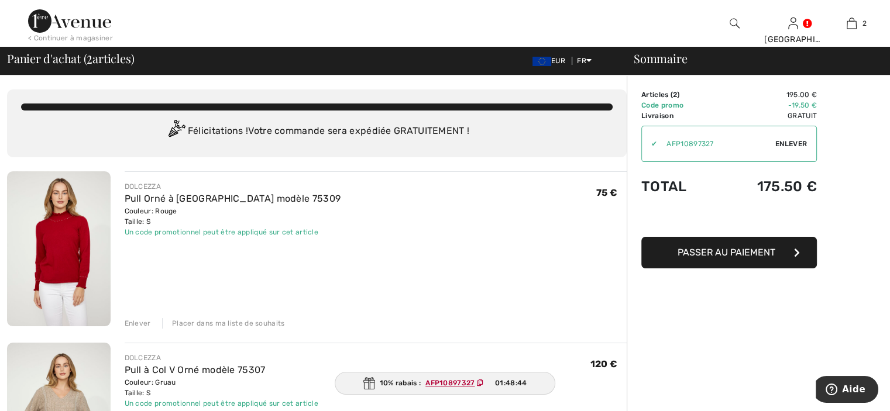
click at [763, 252] on span "Passer au paiement" at bounding box center [727, 252] width 98 height 11
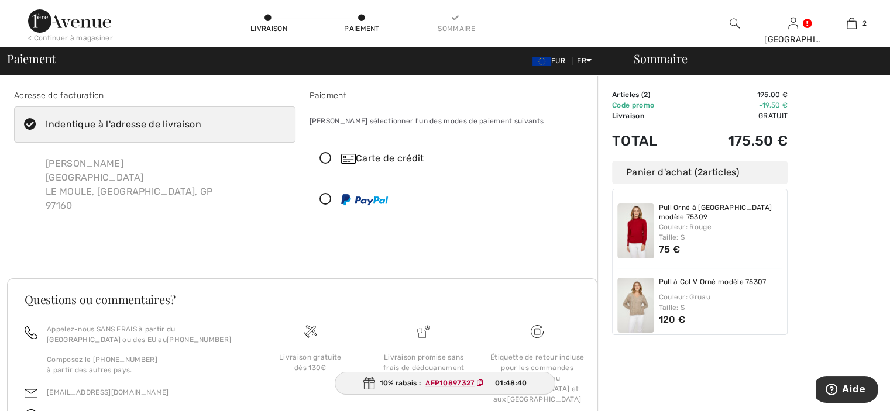
click at [418, 159] on div "Carte de crédit" at bounding box center [461, 159] width 241 height 14
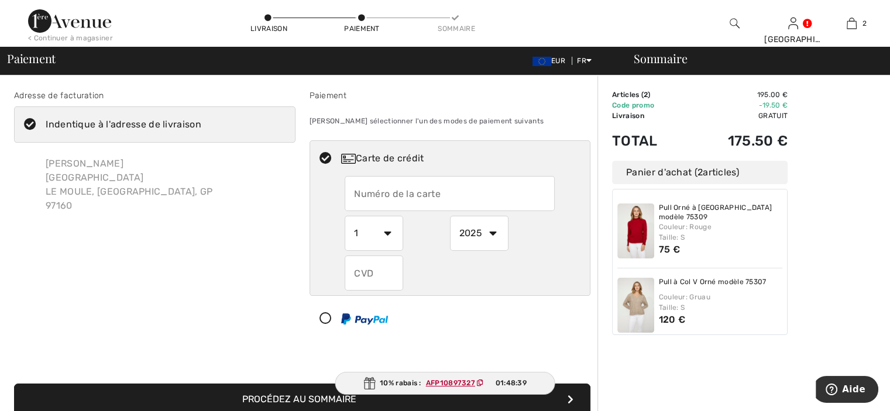
click at [421, 194] on input "text" at bounding box center [450, 193] width 210 height 35
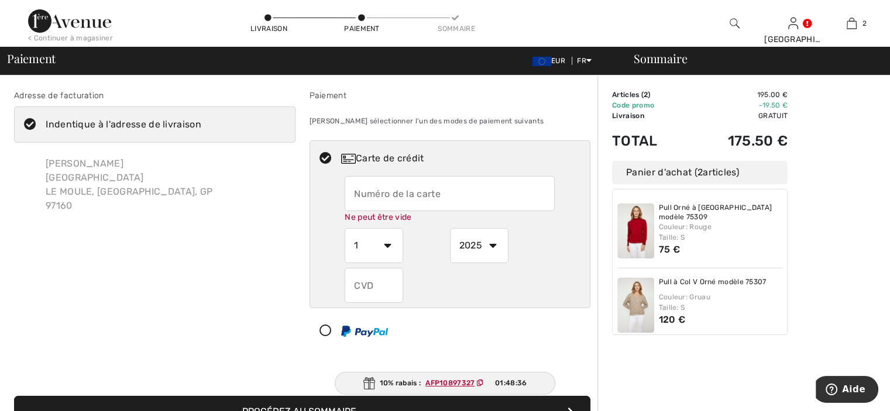
type input "[CREDIT_CARD_NUMBER]"
select select "5"
select select "2027"
type input "186"
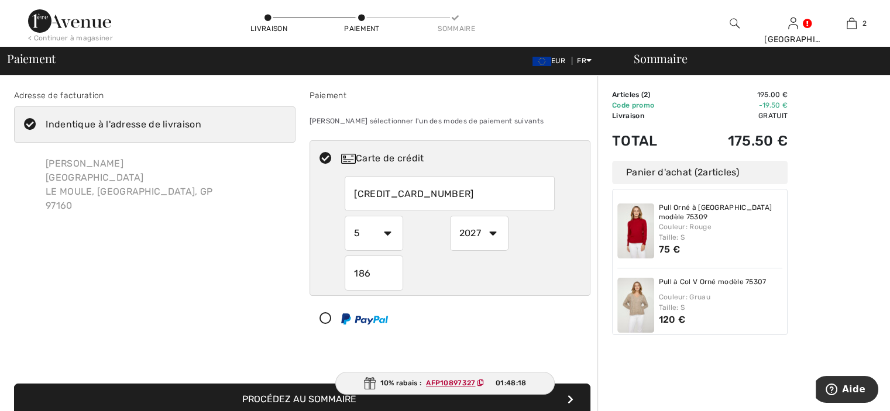
click at [14, 384] on button "Procédez au sommaire" at bounding box center [302, 400] width 576 height 32
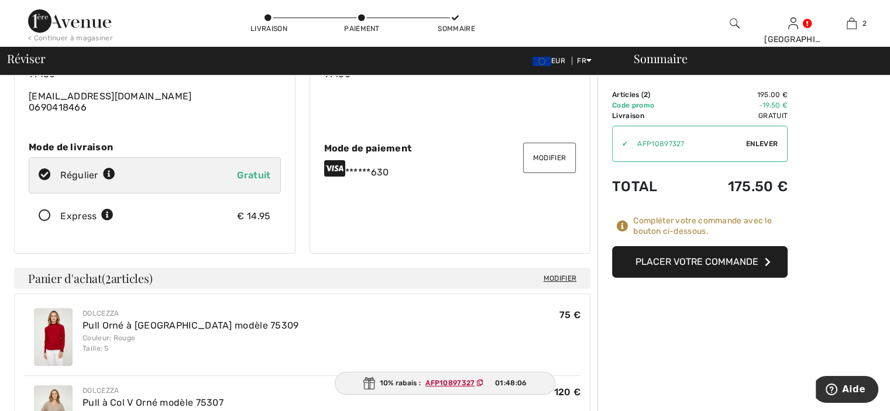
scroll to position [176, 0]
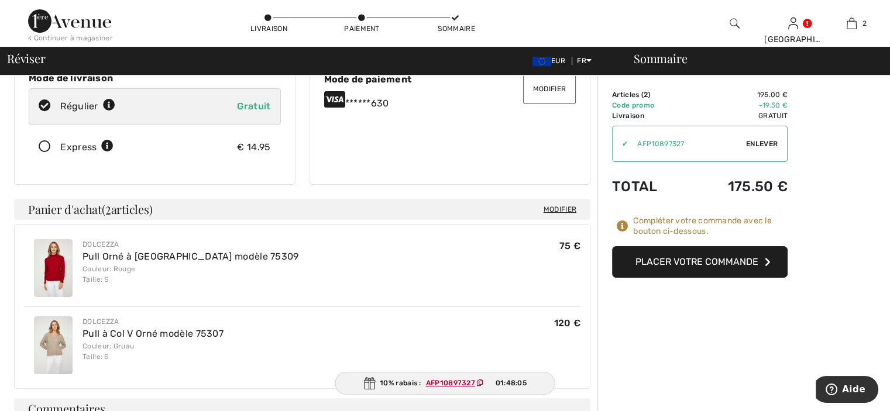
click at [709, 261] on button "Placer votre commande" at bounding box center [700, 262] width 176 height 32
